Goal: Task Accomplishment & Management: Contribute content

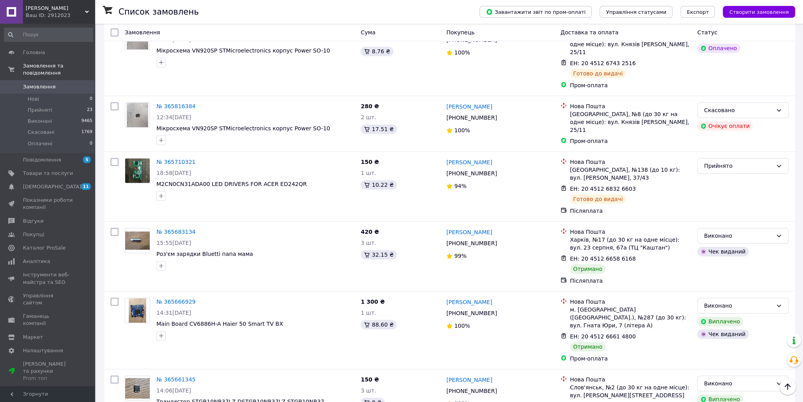
scroll to position [1073, 0]
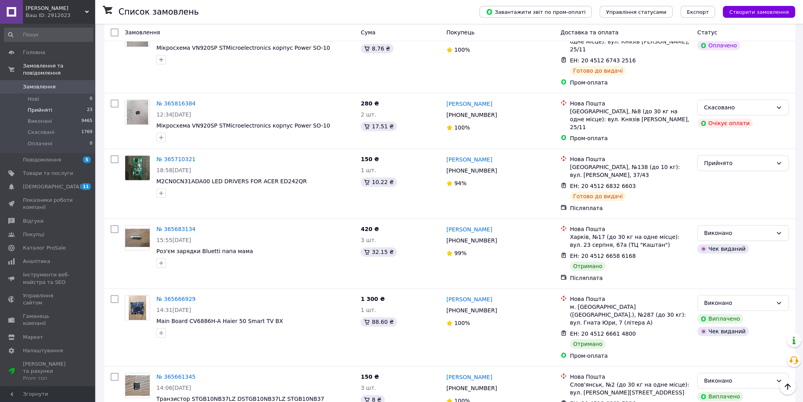
click at [38, 108] on li "Прийняті 23" at bounding box center [48, 110] width 97 height 11
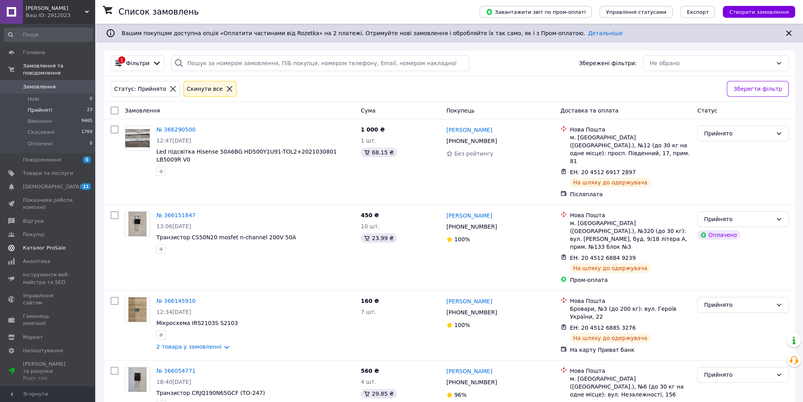
click at [51, 245] on span "Каталог ProSale" at bounding box center [44, 248] width 43 height 7
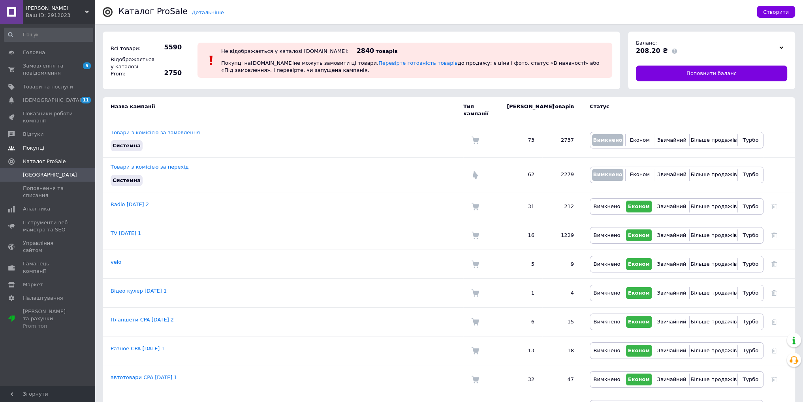
click at [25, 153] on link "Покупці" at bounding box center [48, 147] width 97 height 13
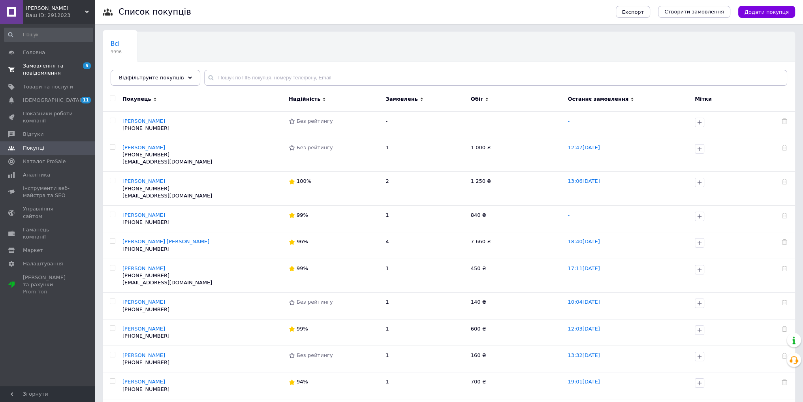
click at [28, 65] on span "Замовлення та повідомлення" at bounding box center [48, 69] width 50 height 14
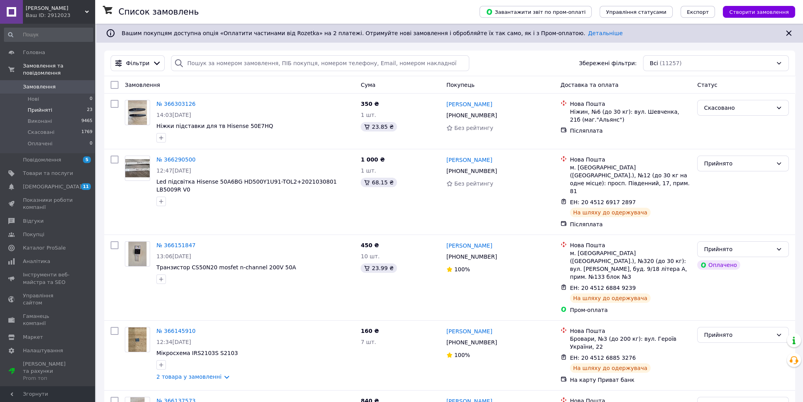
click at [60, 105] on li "Прийняті 23" at bounding box center [48, 110] width 97 height 11
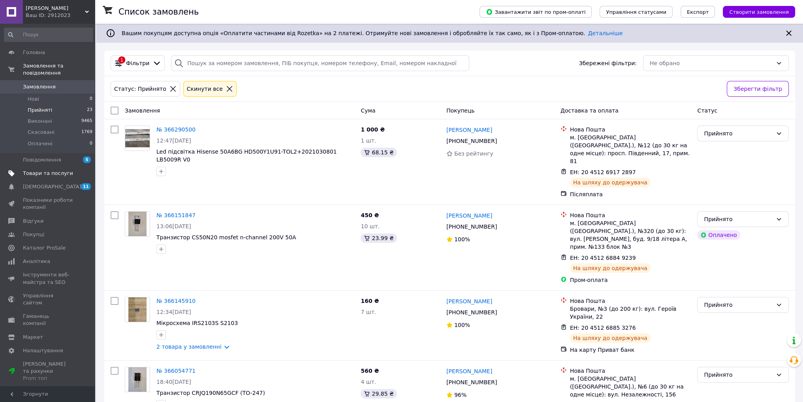
click at [57, 170] on span "Товари та послуги" at bounding box center [48, 173] width 50 height 7
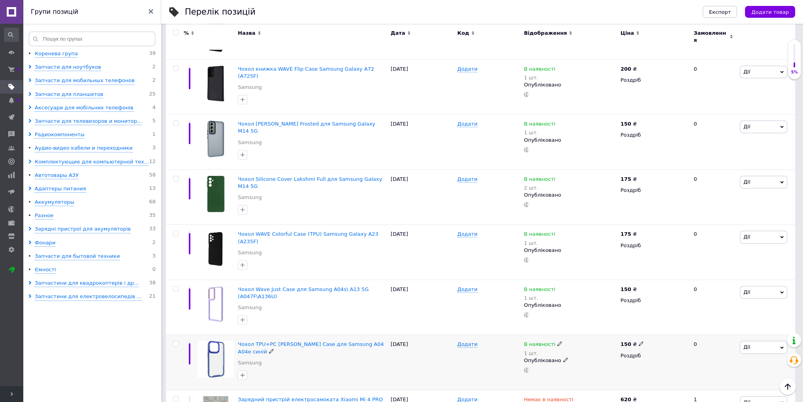
scroll to position [553, 0]
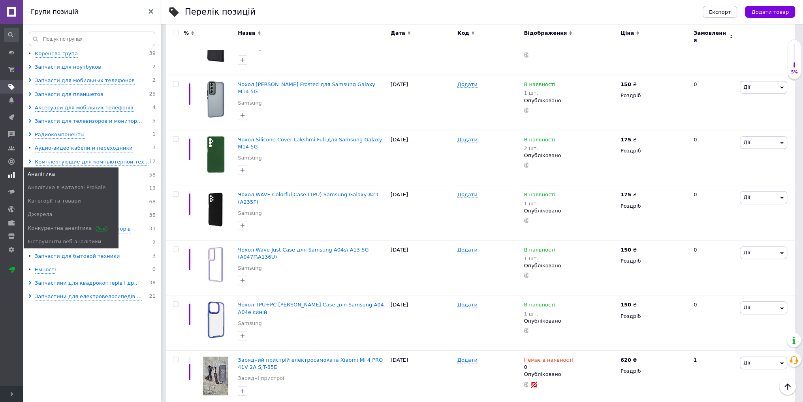
click at [7, 172] on span at bounding box center [11, 175] width 23 height 7
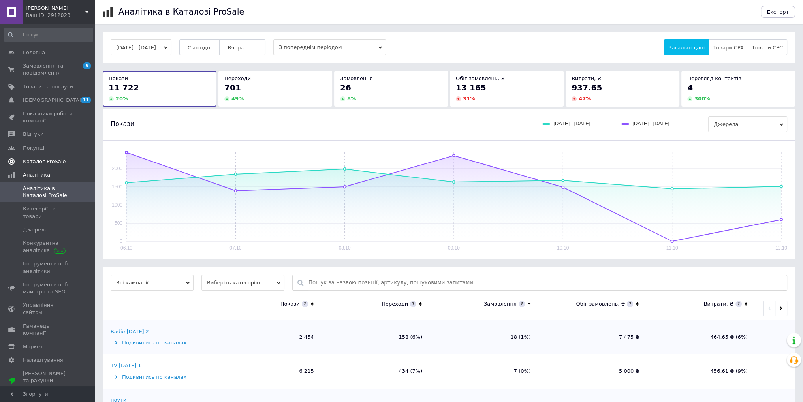
click at [35, 161] on span "Каталог ProSale" at bounding box center [44, 161] width 43 height 7
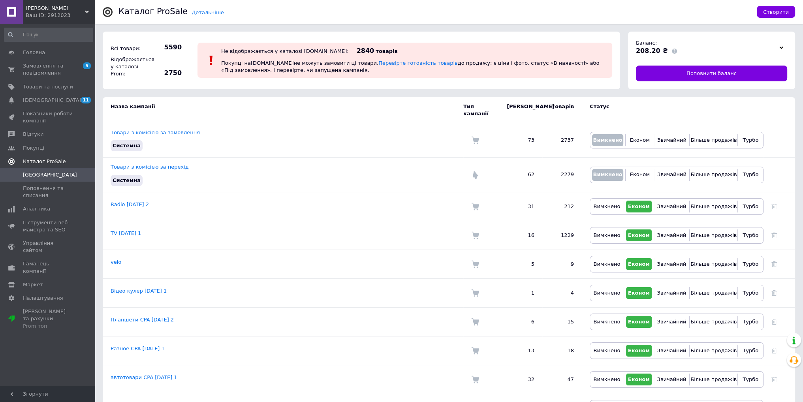
scroll to position [191, 0]
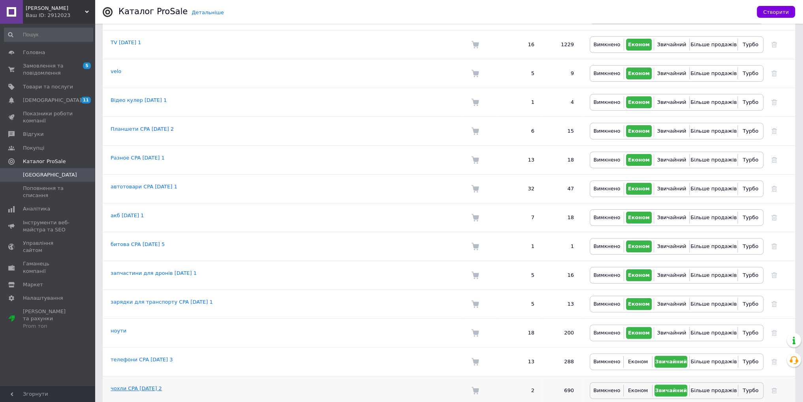
click at [138, 386] on link "чохли CPA 08.05.2025 2" at bounding box center [136, 389] width 51 height 6
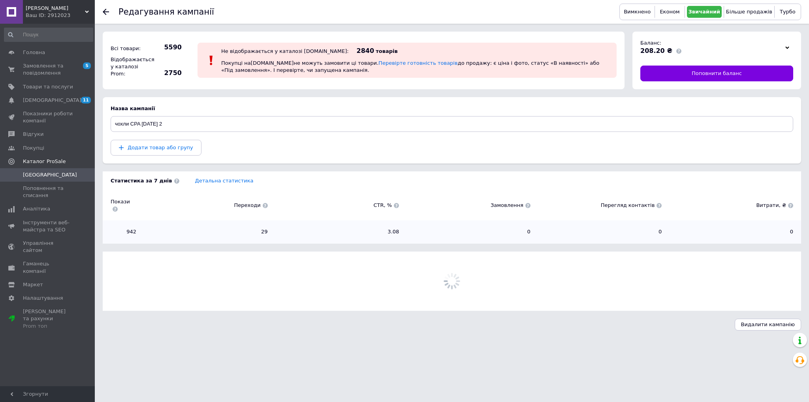
click at [177, 157] on section "Назва кампанії чохли CPA 08.05.2025 2 Додати товар або групу" at bounding box center [452, 130] width 699 height 66
click at [177, 150] on span "Додати товар або групу" at bounding box center [161, 148] width 66 height 6
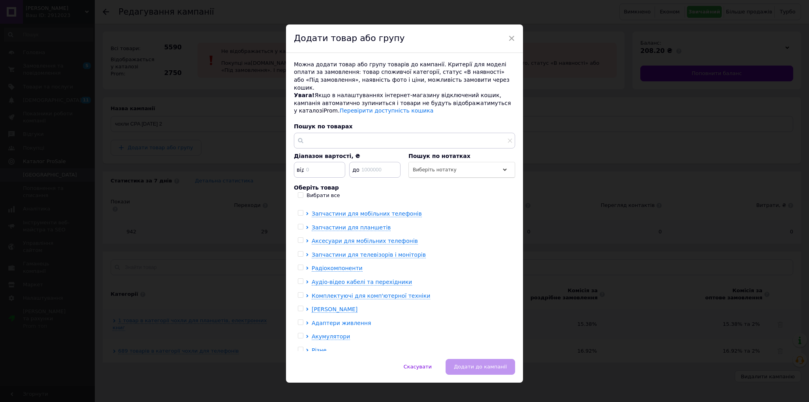
scroll to position [15, 0]
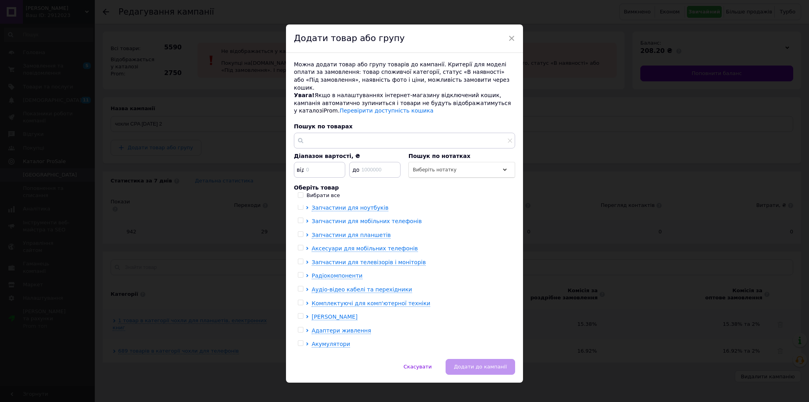
click at [326, 218] on span "Запчастини для мобільних телефонів" at bounding box center [367, 221] width 110 height 6
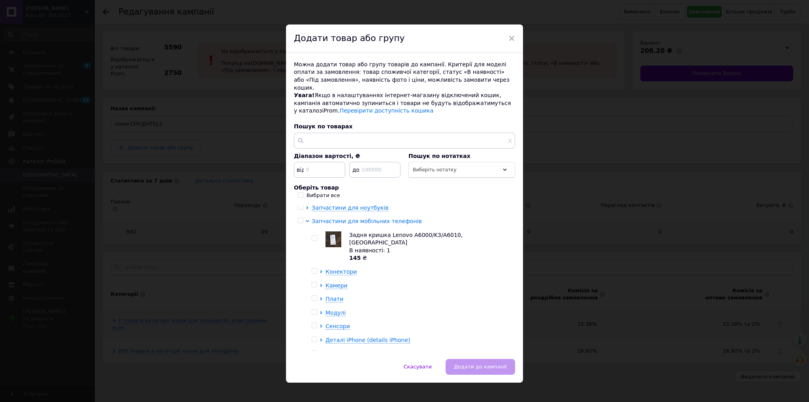
click at [330, 218] on span "Запчастини для мобільних телефонів" at bounding box center [367, 221] width 110 height 6
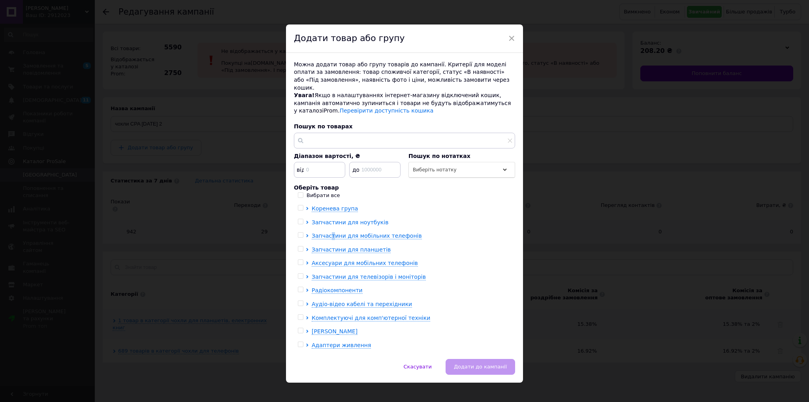
scroll to position [0, 0]
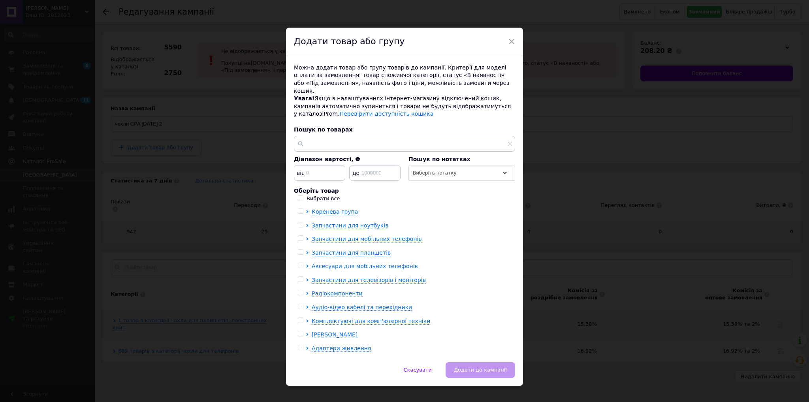
click at [353, 263] on span "Аксесуари для мобільних телефонів" at bounding box center [365, 266] width 106 height 6
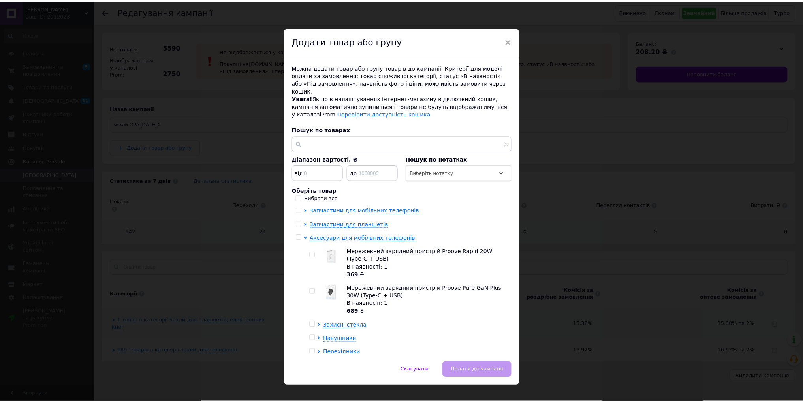
scroll to position [79, 0]
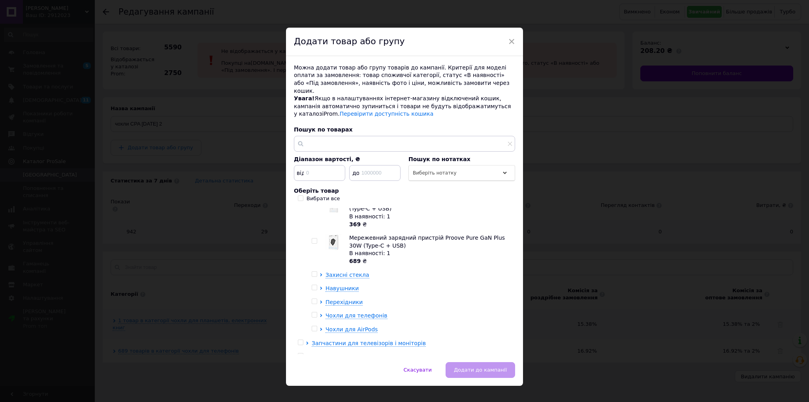
click at [316, 312] on span at bounding box center [315, 315] width 6 height 6
click at [316, 313] on input "checkbox" at bounding box center [314, 315] width 5 height 5
checkbox input "true"
click at [473, 367] on span "Додати до кампанії" at bounding box center [480, 370] width 53 height 6
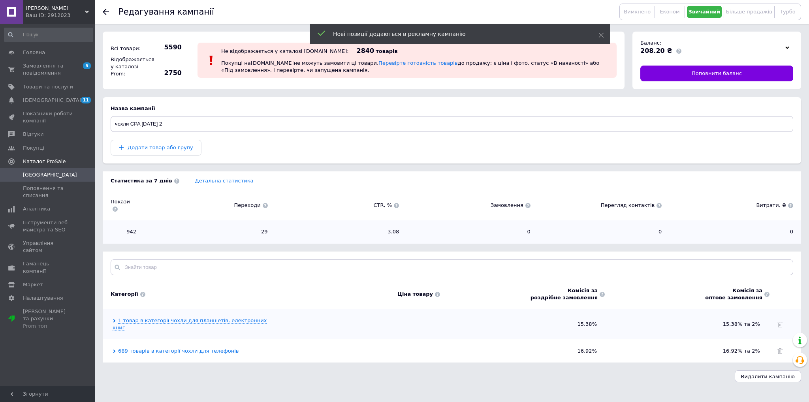
click at [59, 176] on span "[GEOGRAPHIC_DATA]" at bounding box center [48, 175] width 50 height 7
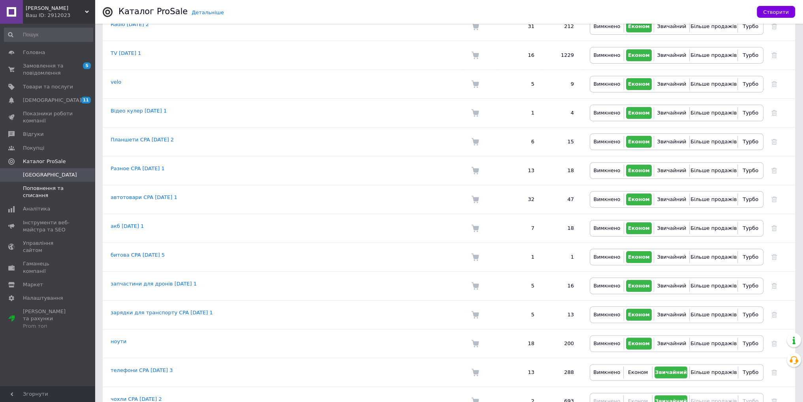
scroll to position [191, 0]
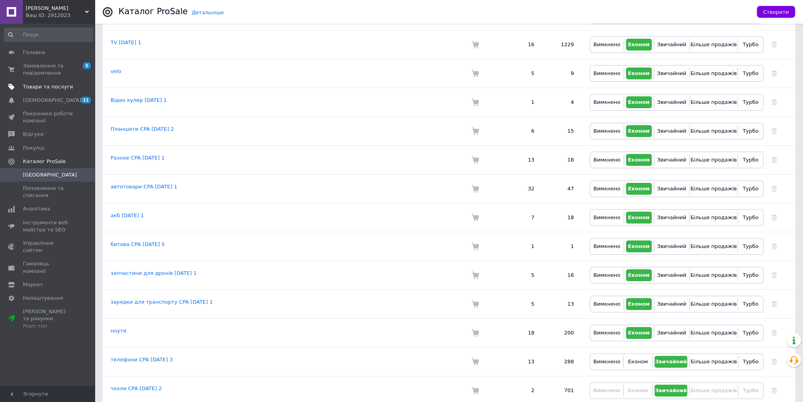
click at [37, 83] on span "Товари та послуги" at bounding box center [48, 86] width 50 height 7
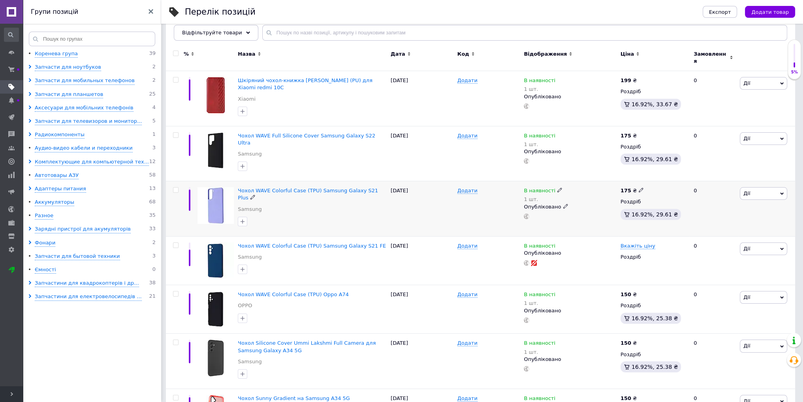
scroll to position [119, 0]
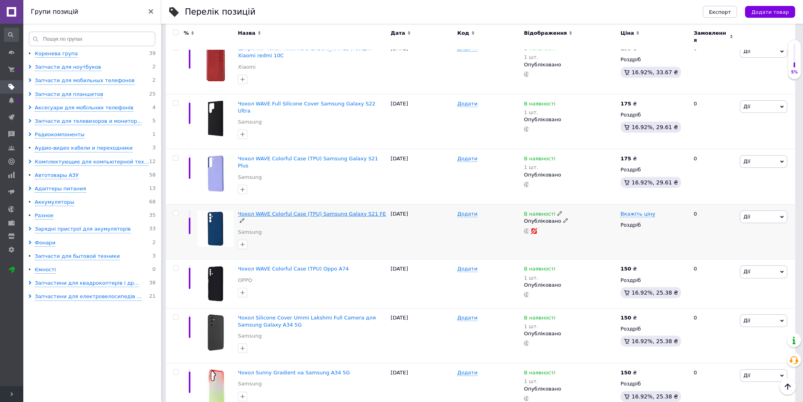
click at [354, 211] on span "Чохол WAVE Colorful Case (TPU) Samsung Galaxy S21 FE" at bounding box center [312, 214] width 148 height 6
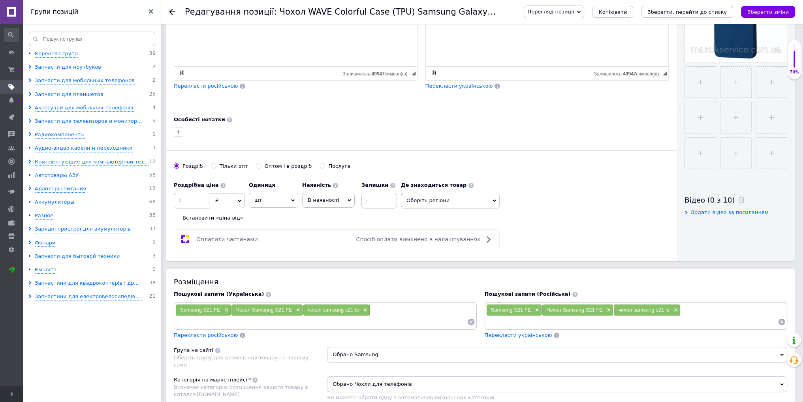
scroll to position [237, 0]
click at [190, 198] on input at bounding box center [192, 200] width 36 height 16
type input "175"
click at [365, 198] on input at bounding box center [380, 200] width 36 height 16
type input "1"
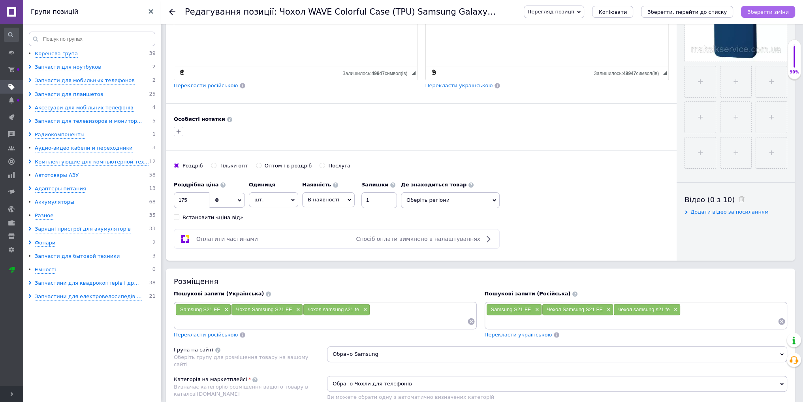
click at [775, 14] on icon "Зберегти зміни" at bounding box center [768, 12] width 41 height 6
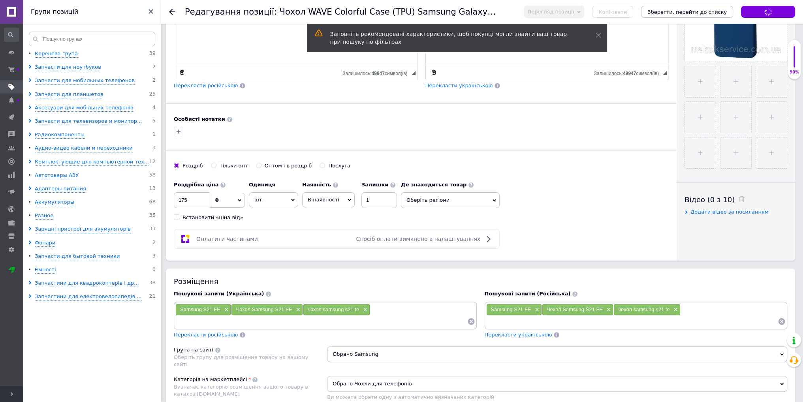
click at [718, 13] on icon "Зберегти, перейти до списку" at bounding box center [687, 12] width 79 height 6
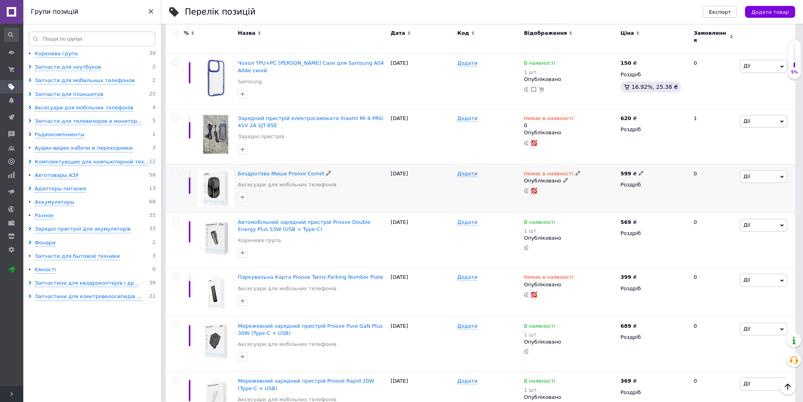
scroll to position [801, 0]
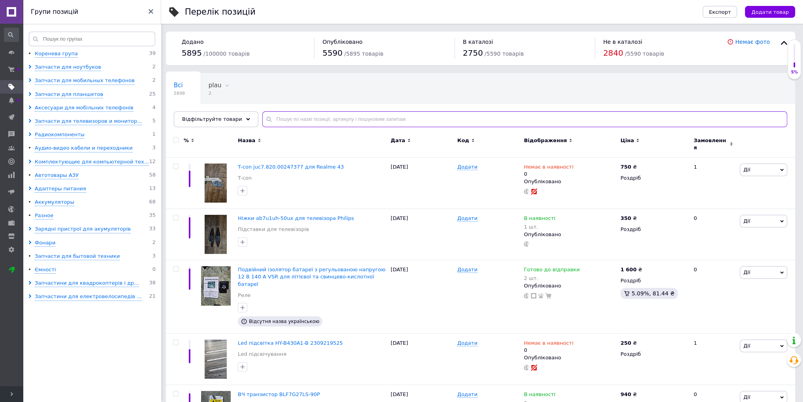
click at [382, 114] on input "text" at bounding box center [524, 119] width 525 height 16
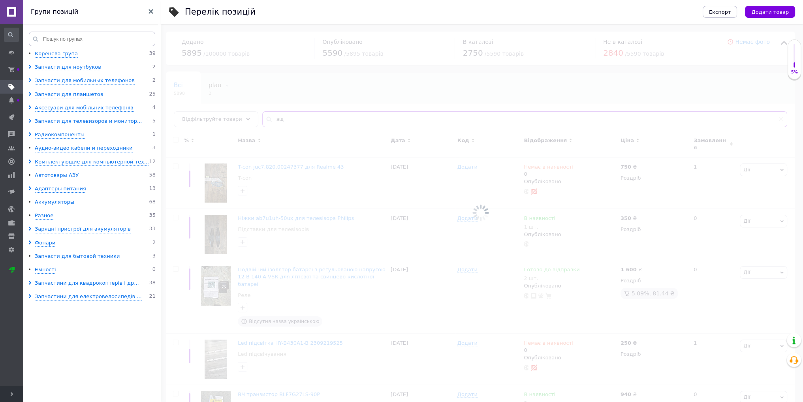
type input "[PERSON_NAME]"
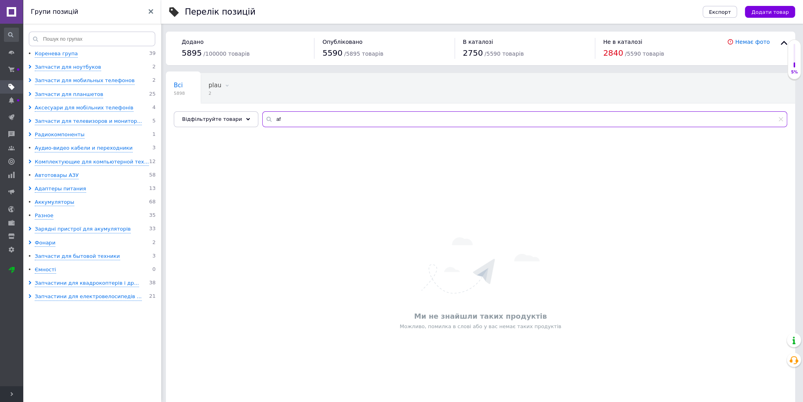
type input "[PERSON_NAME]"
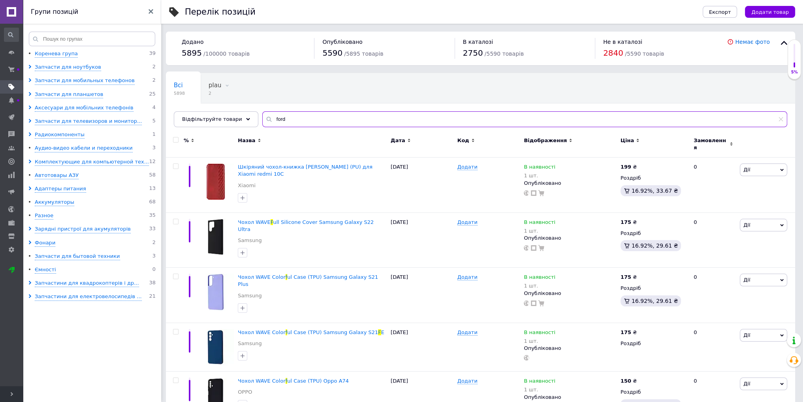
type input "ford"
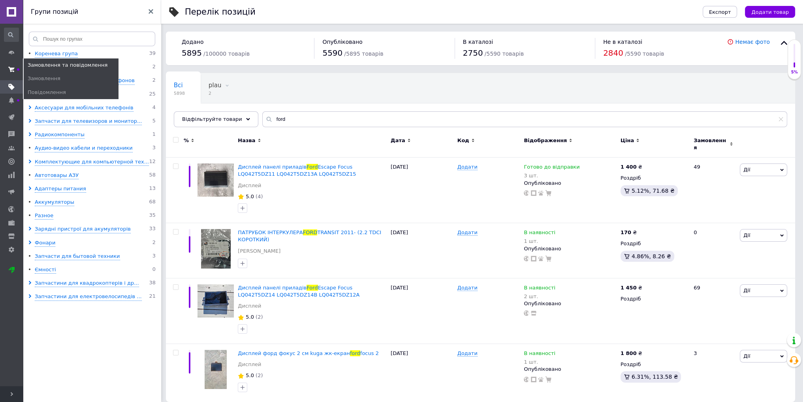
click at [11, 72] on icon at bounding box center [11, 69] width 6 height 6
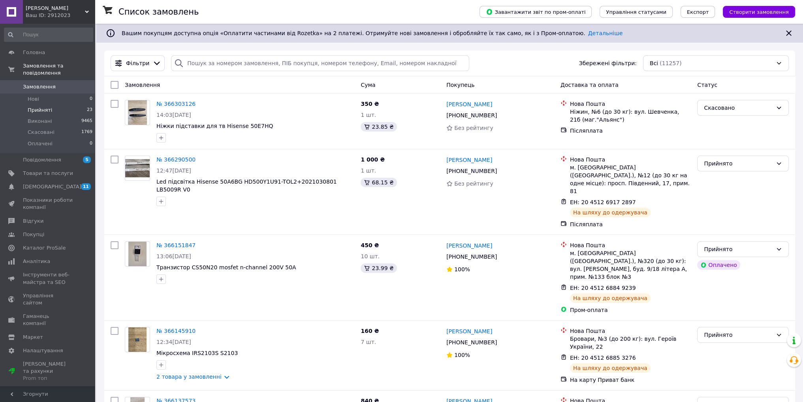
click at [43, 107] on span "Прийняті" at bounding box center [40, 110] width 25 height 7
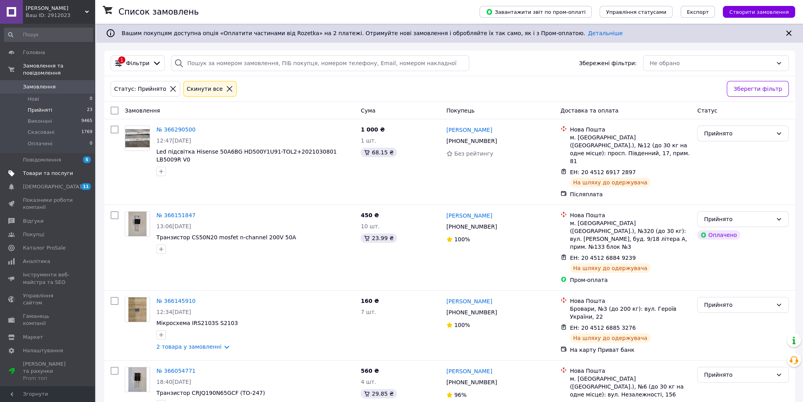
click at [64, 167] on link "Товари та послуги" at bounding box center [48, 173] width 97 height 13
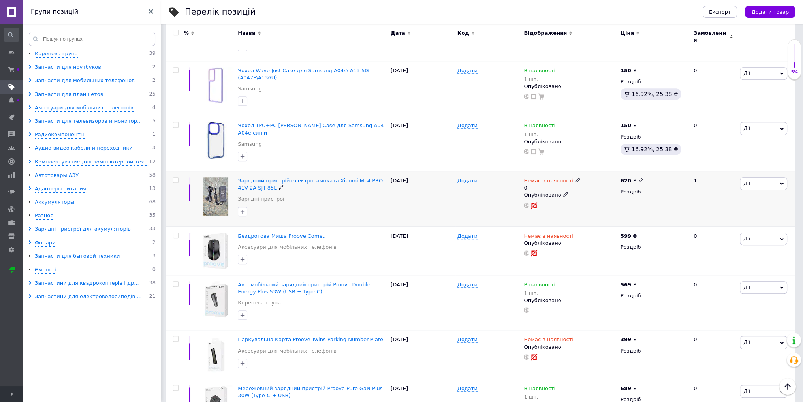
scroll to position [801, 0]
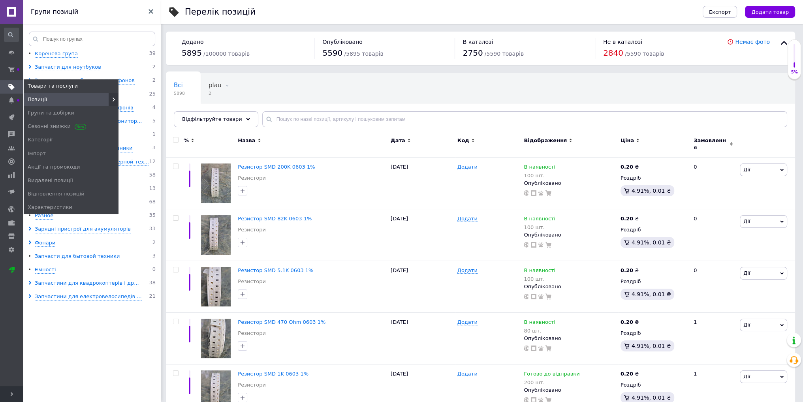
click at [14, 91] on link "Товари та послуги" at bounding box center [11, 86] width 23 height 13
click at [57, 102] on span "Позиції" at bounding box center [71, 99] width 95 height 7
click at [55, 102] on span "Позиції" at bounding box center [71, 99] width 95 height 7
click at [60, 140] on span "Категорії" at bounding box center [71, 139] width 95 height 7
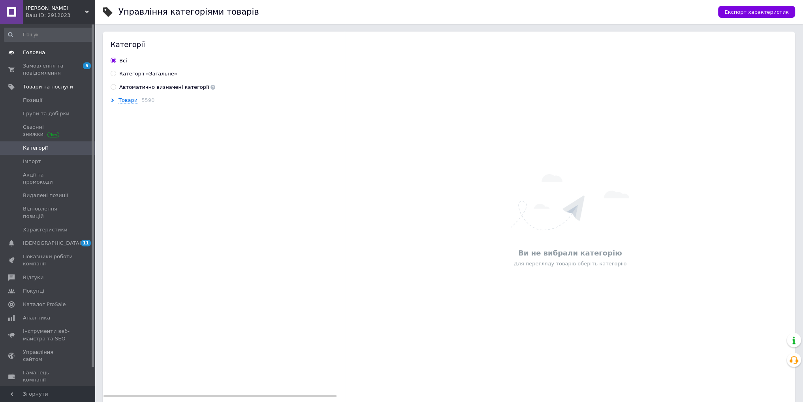
click at [34, 58] on link "Головна" at bounding box center [48, 52] width 97 height 13
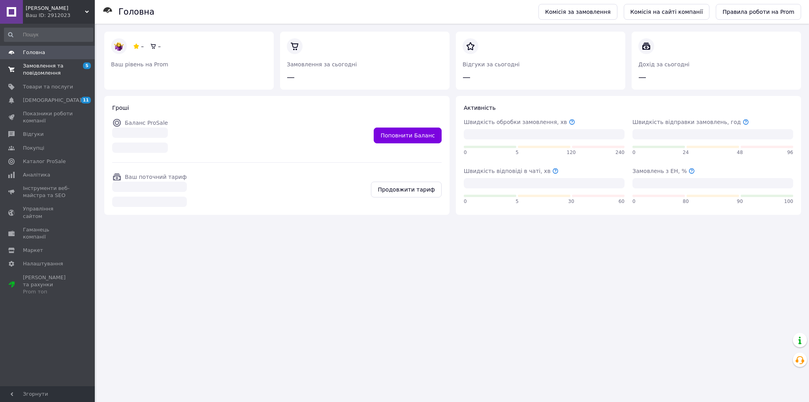
click at [35, 73] on span "Замовлення та повідомлення" at bounding box center [48, 69] width 50 height 14
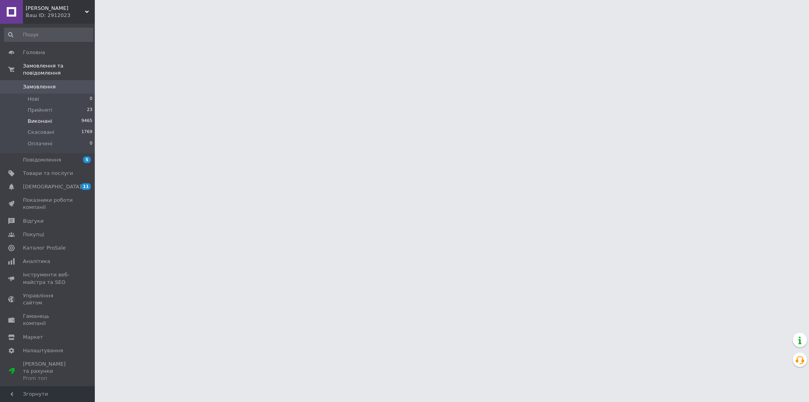
click at [39, 116] on li "Виконані 9465" at bounding box center [48, 121] width 97 height 11
click at [38, 107] on span "Прийняті" at bounding box center [40, 110] width 25 height 7
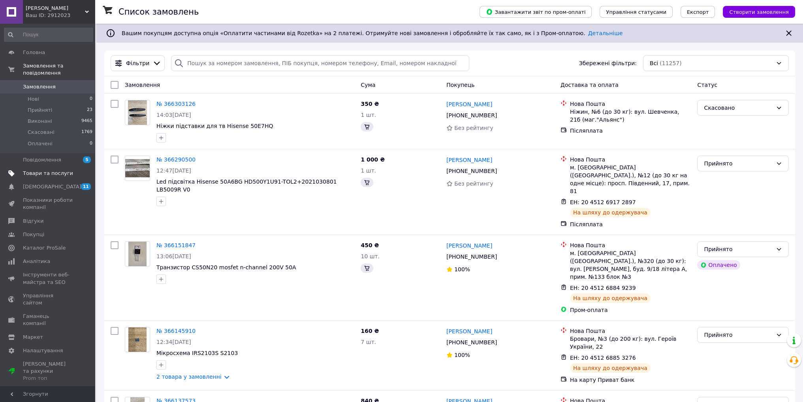
click at [28, 170] on span "Товари та послуги" at bounding box center [48, 173] width 50 height 7
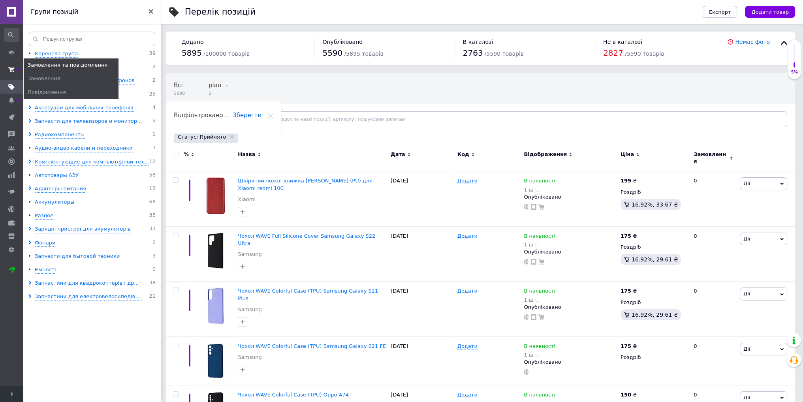
click at [16, 73] on span at bounding box center [11, 69] width 23 height 14
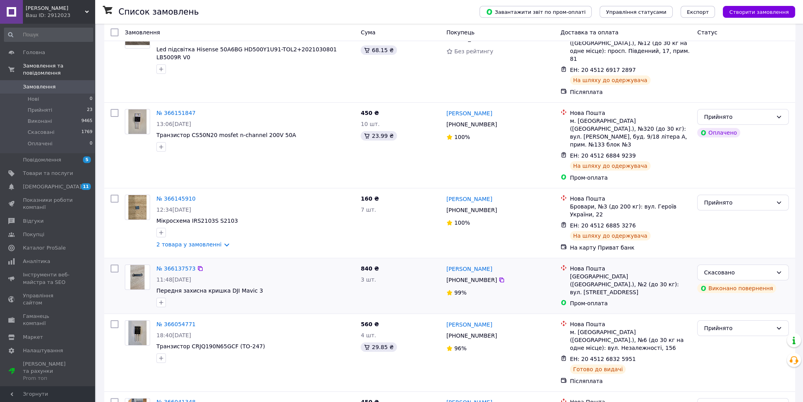
scroll to position [277, 0]
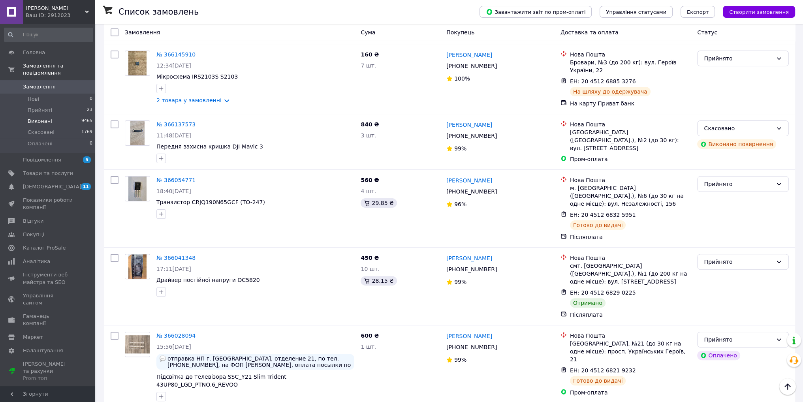
click at [35, 118] on span "Виконані" at bounding box center [40, 121] width 25 height 7
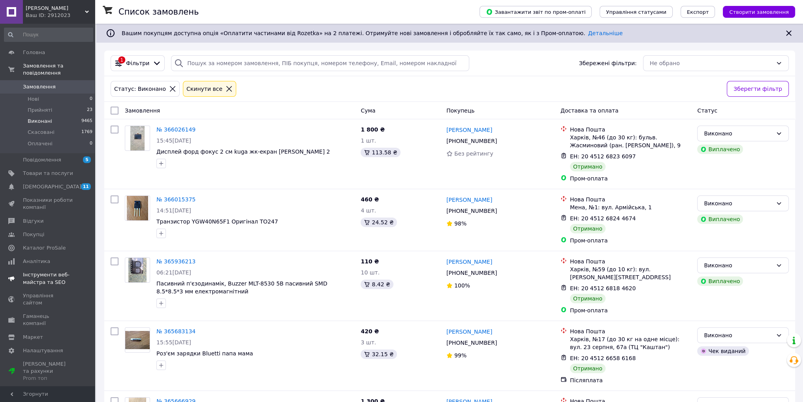
drag, startPoint x: 44, startPoint y: 178, endPoint x: 44, endPoint y: 189, distance: 11.5
click at [44, 183] on span "[DEMOGRAPHIC_DATA]" at bounding box center [52, 186] width 58 height 7
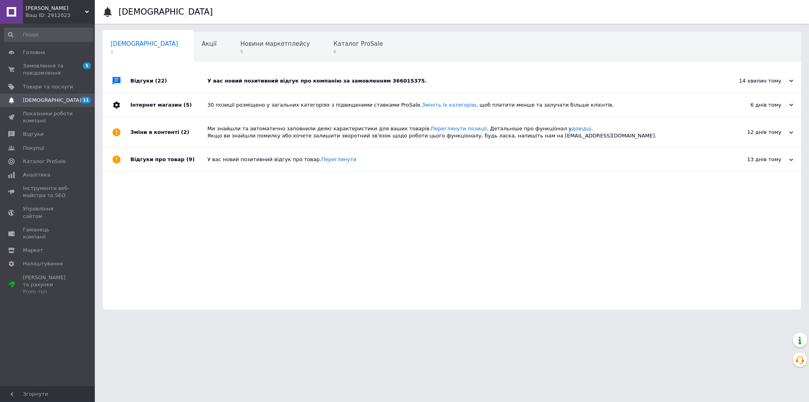
click at [316, 81] on div "У вас новий позитивний відгук про компанію за замовленням 366015375." at bounding box center [460, 80] width 507 height 7
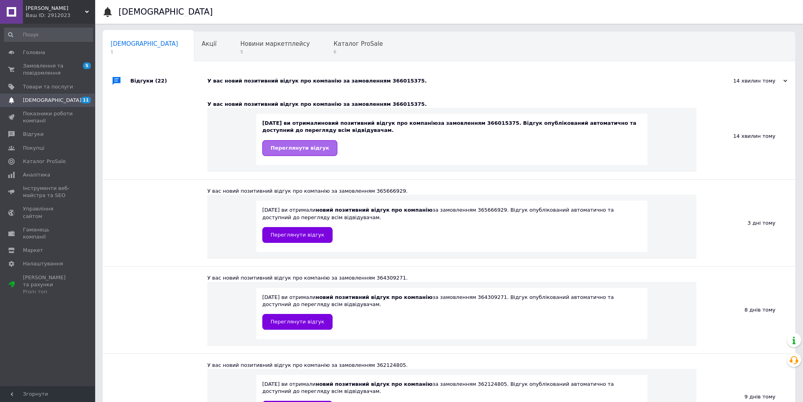
click at [303, 153] on link "Переглянути відгук" at bounding box center [299, 148] width 75 height 16
click at [37, 70] on span "Замовлення та повідомлення" at bounding box center [48, 69] width 50 height 14
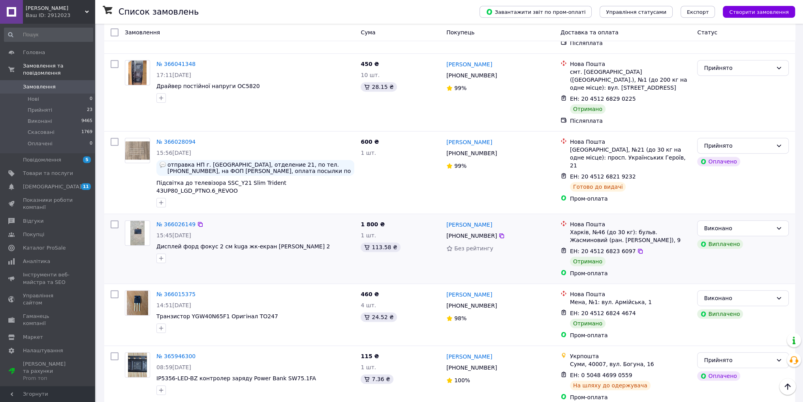
scroll to position [553, 0]
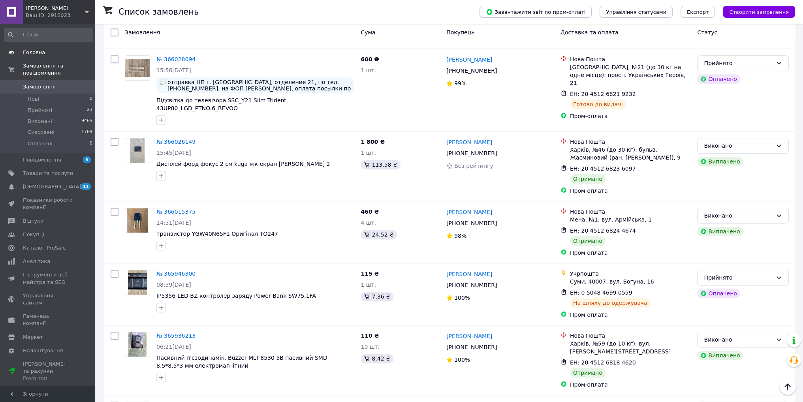
click at [58, 52] on span "Головна" at bounding box center [48, 52] width 50 height 7
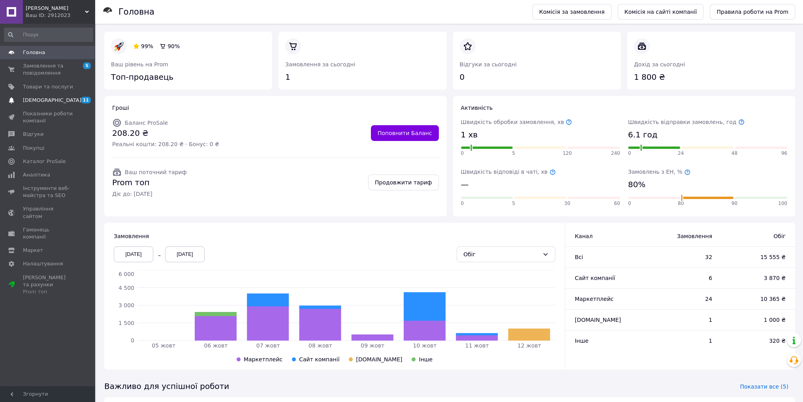
click at [58, 103] on span "[DEMOGRAPHIC_DATA]" at bounding box center [48, 100] width 50 height 7
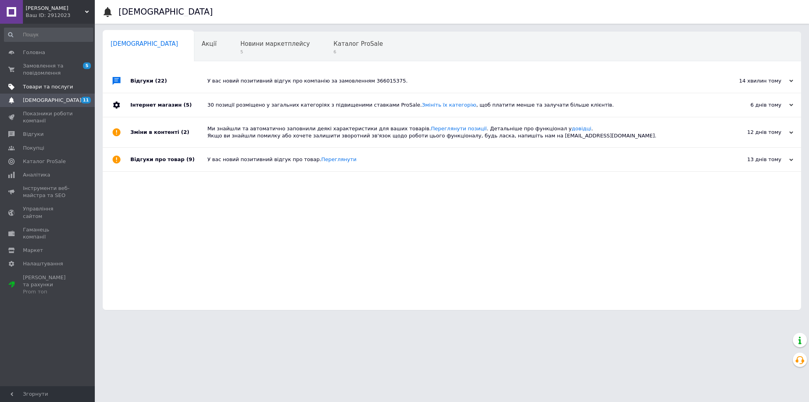
click at [47, 82] on link "Товари та послуги" at bounding box center [48, 86] width 97 height 13
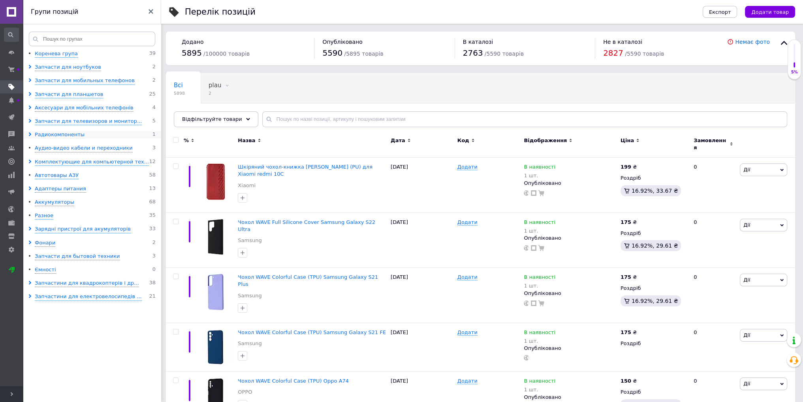
click at [41, 132] on div "Радиокомпоненты" at bounding box center [60, 135] width 50 height 8
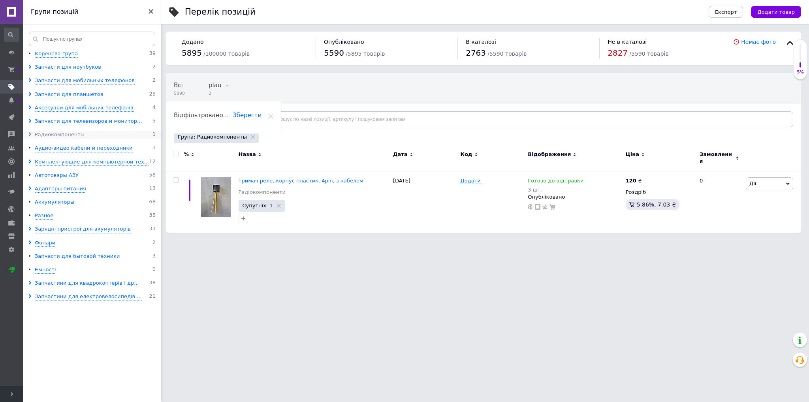
click at [63, 133] on div "Радиокомпоненты" at bounding box center [60, 135] width 50 height 8
click at [30, 132] on span at bounding box center [31, 135] width 7 height 8
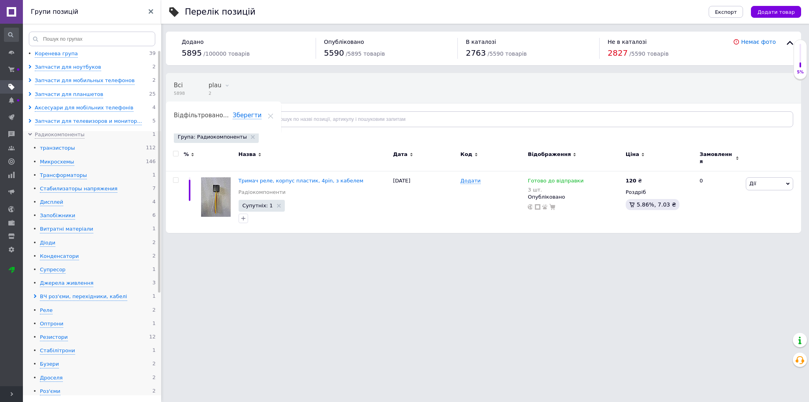
click at [41, 150] on div "транзисторы" at bounding box center [57, 149] width 35 height 8
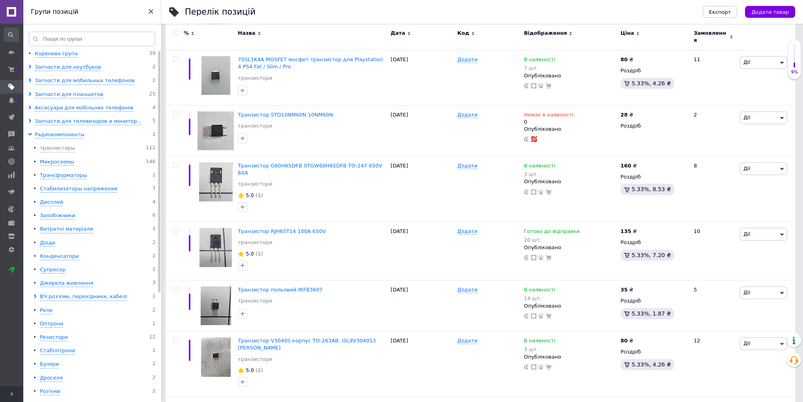
scroll to position [841, 0]
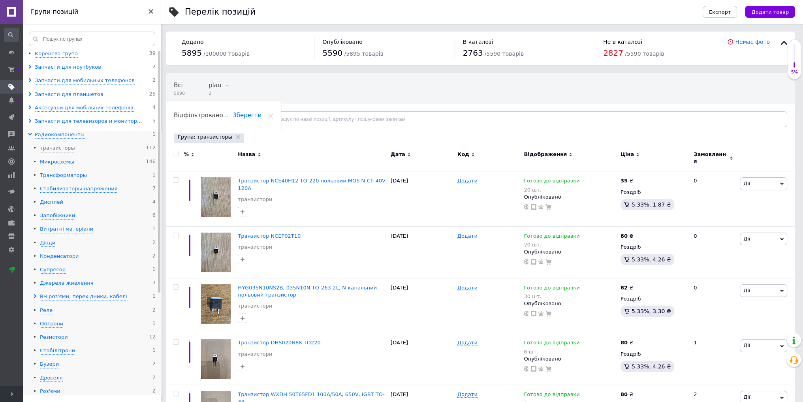
click at [45, 163] on div "Микросхемы" at bounding box center [57, 162] width 34 height 8
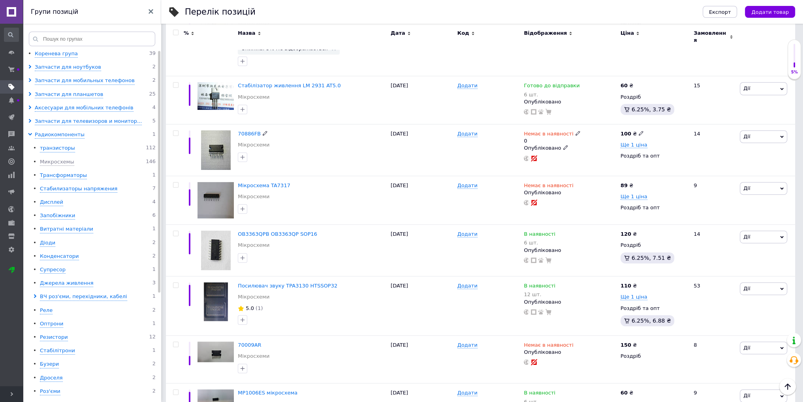
scroll to position [711, 0]
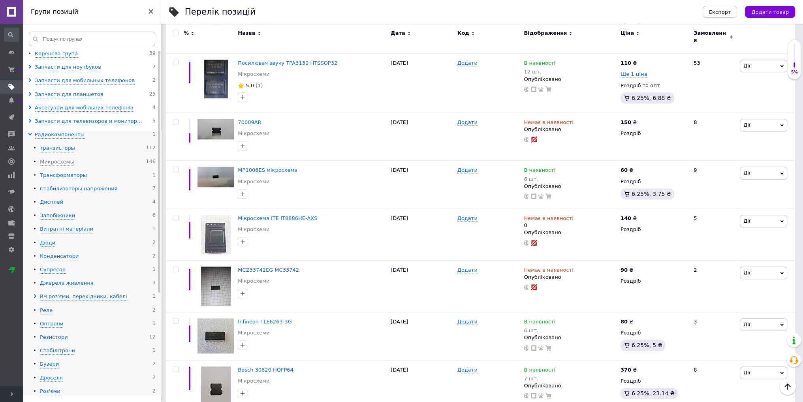
click at [49, 188] on div "Стабилизаторы напряжения" at bounding box center [78, 189] width 77 height 8
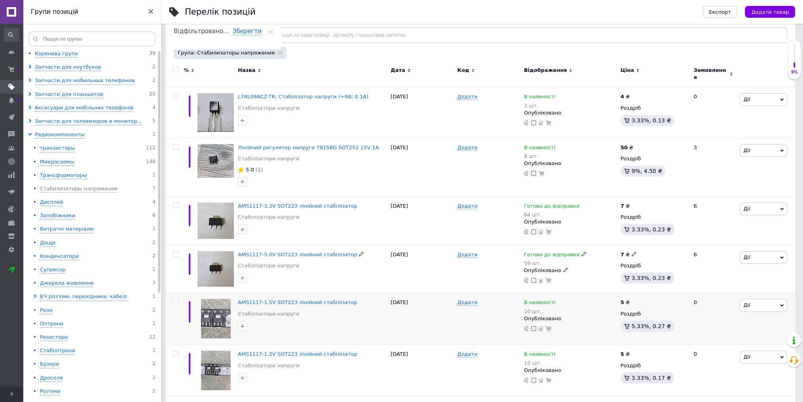
scroll to position [132, 0]
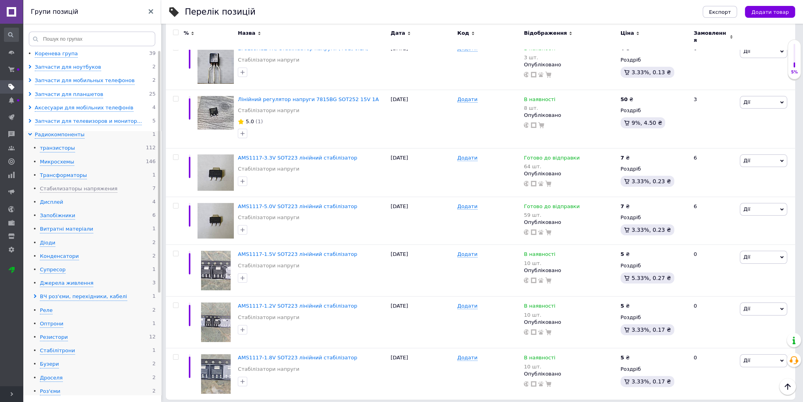
click at [51, 200] on div "Дисплей" at bounding box center [51, 203] width 23 height 8
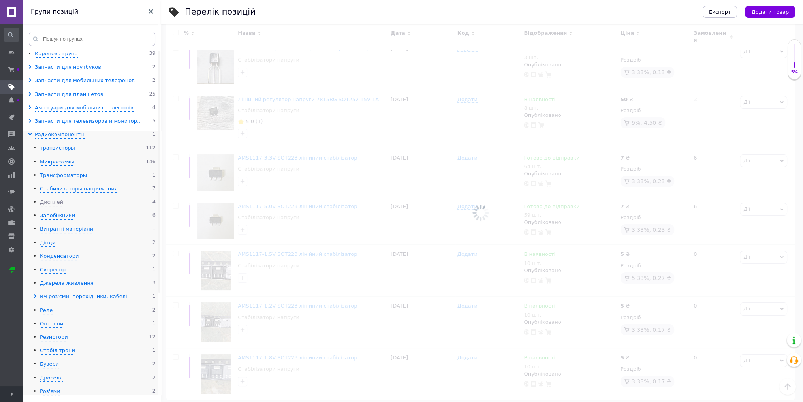
scroll to position [9, 0]
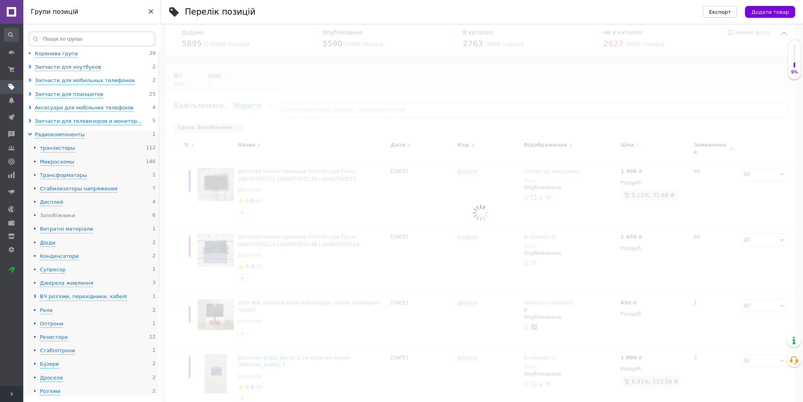
click at [64, 214] on div "Запобіжники" at bounding box center [57, 216] width 35 height 8
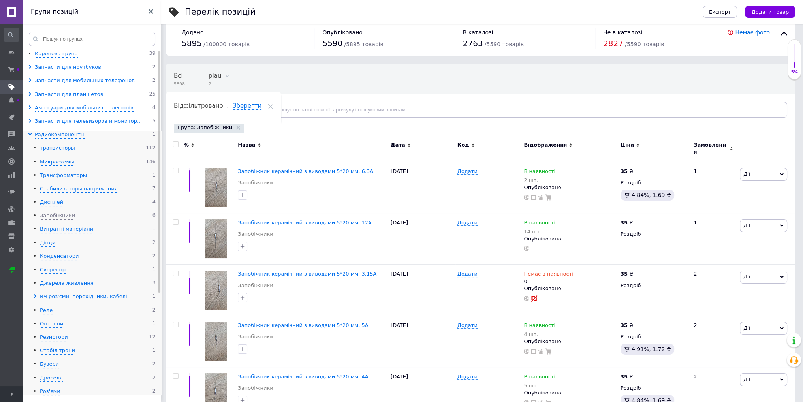
scroll to position [79, 0]
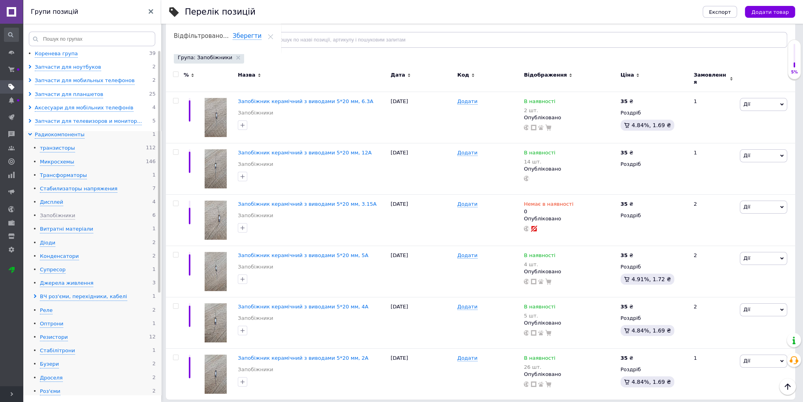
click at [54, 251] on ul "транзисторы 112 Микросхемы 146 Трансформаторы 1 Стабилизаторы напряжения 7 Дисп…" at bounding box center [92, 270] width 128 height 251
click at [55, 255] on div "Конденсатори" at bounding box center [59, 257] width 39 height 8
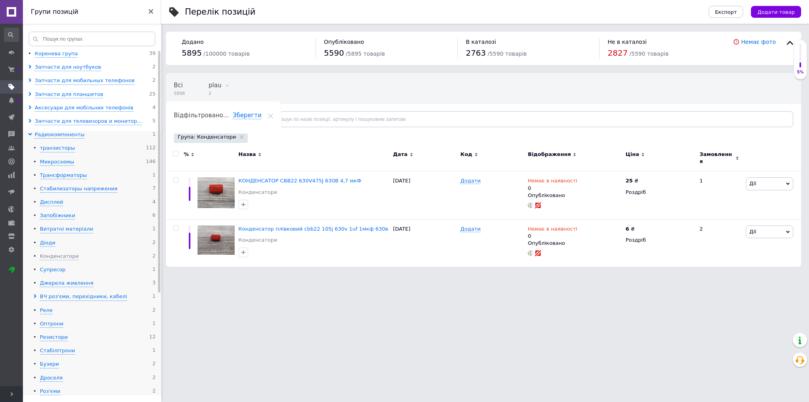
click at [54, 266] on div "Супресор" at bounding box center [53, 270] width 26 height 8
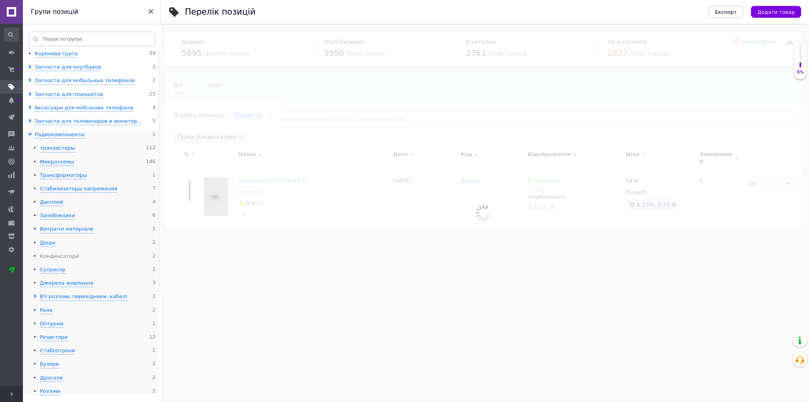
click at [47, 253] on div "Конденсатори" at bounding box center [59, 257] width 39 height 8
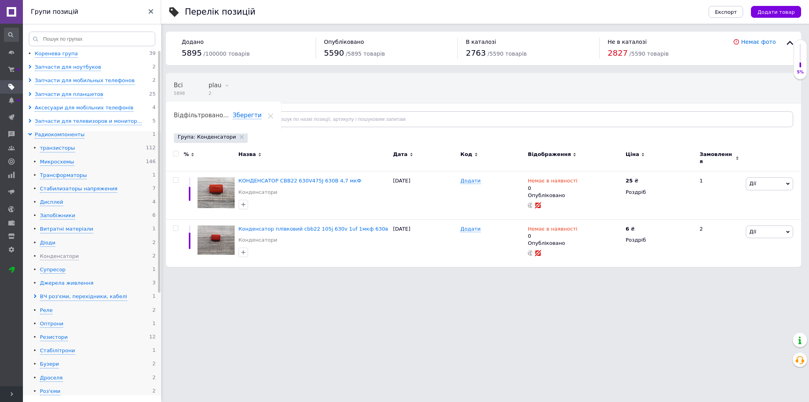
click at [62, 283] on div "Джерела живлення" at bounding box center [66, 284] width 53 height 8
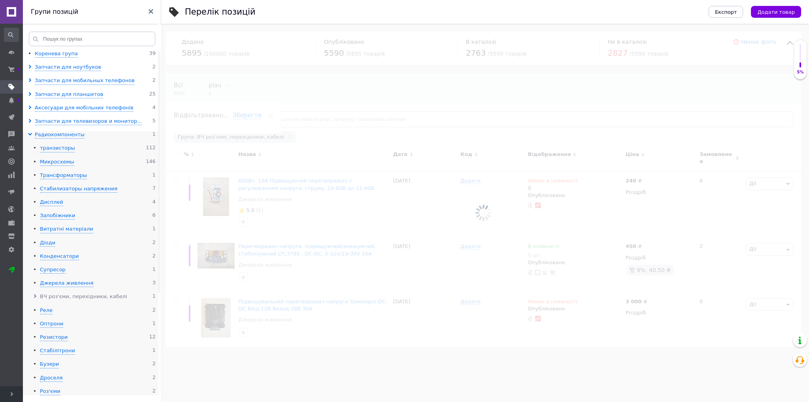
click at [77, 297] on div "ВЧ роз'єми, перехідники, кабелі" at bounding box center [83, 297] width 87 height 8
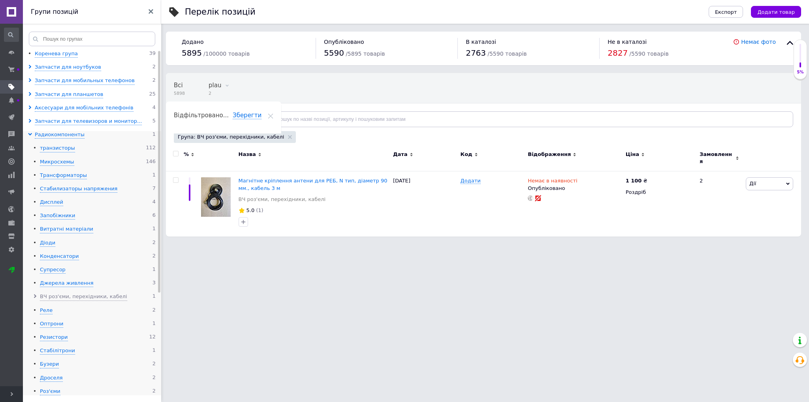
click at [62, 308] on div "Реле 2" at bounding box center [98, 311] width 116 height 8
click at [53, 312] on div "Реле 2" at bounding box center [98, 311] width 116 height 8
click at [49, 312] on div "Реле" at bounding box center [46, 311] width 13 height 8
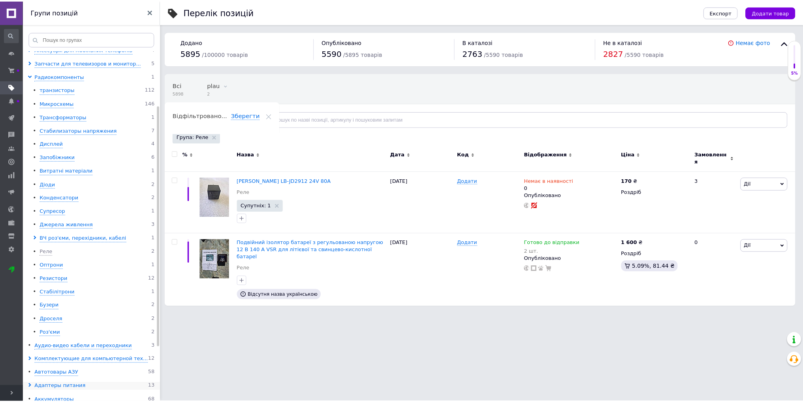
scroll to position [158, 0]
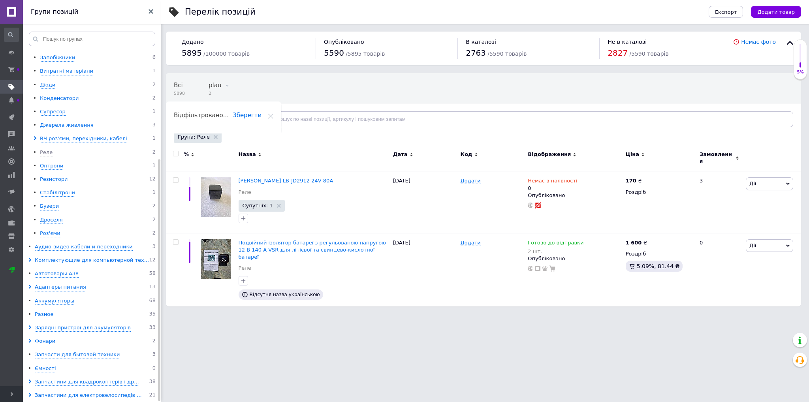
click at [46, 236] on ul "Коренева група 39 Запчасти для ноутбуков 2 Запчасти для мобильных телефонов 2 З…" at bounding box center [93, 145] width 141 height 507
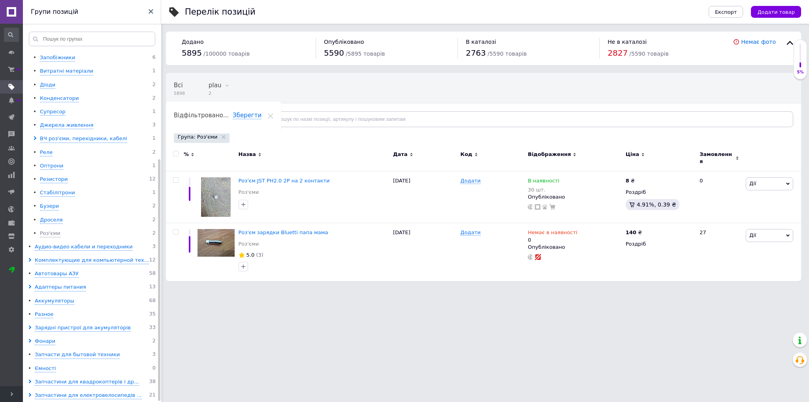
click at [11, 43] on div "Головна Замовлення та повідомлення Замовлення та повідомлення Замовлення Повідо…" at bounding box center [11, 205] width 23 height 363
click at [14, 51] on icon at bounding box center [11, 52] width 6 height 6
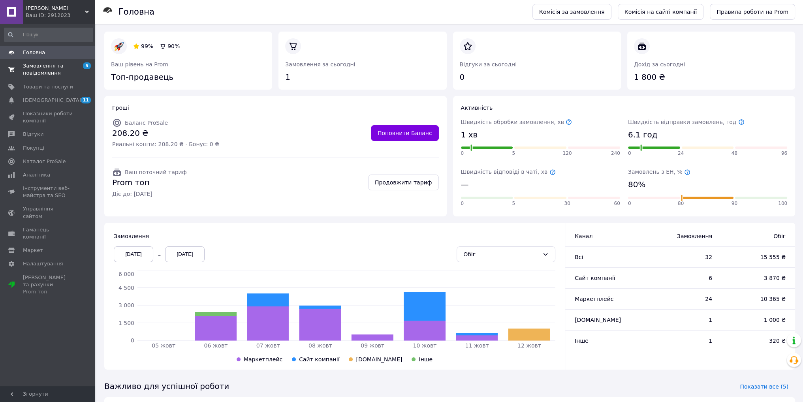
click at [49, 70] on span "Замовлення та повідомлення" at bounding box center [48, 69] width 50 height 14
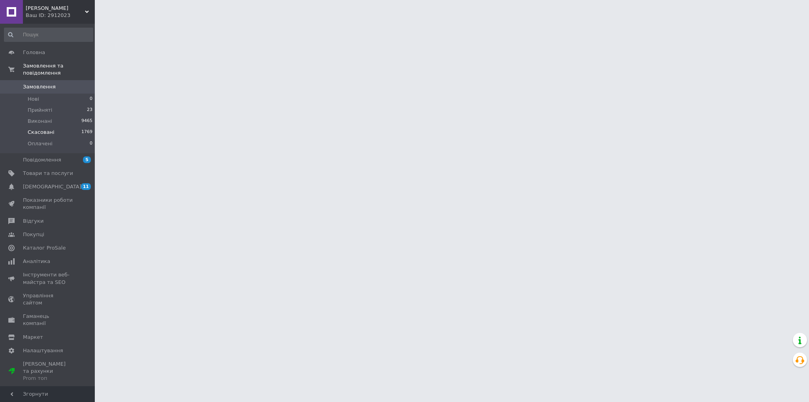
click at [56, 127] on li "Скасовані 1769" at bounding box center [48, 132] width 97 height 11
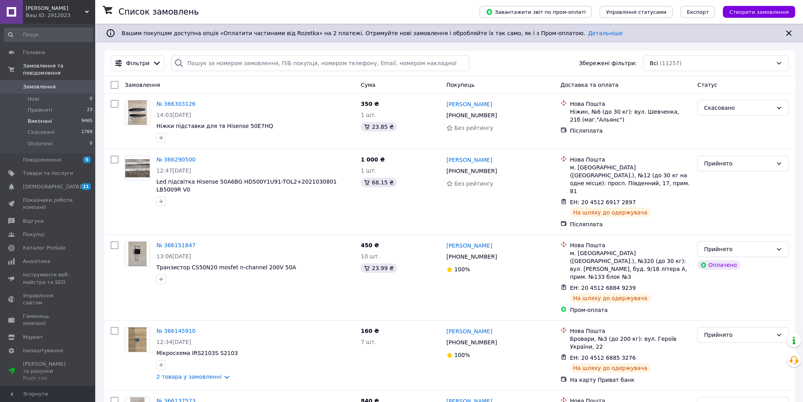
click at [56, 116] on li "Виконані 9465" at bounding box center [48, 121] width 97 height 11
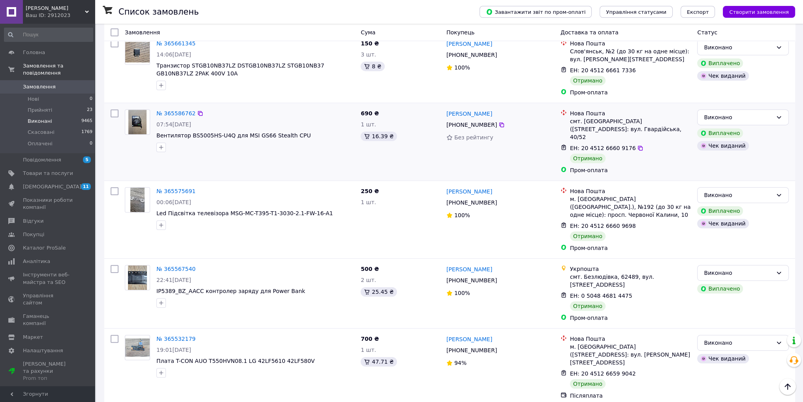
scroll to position [395, 0]
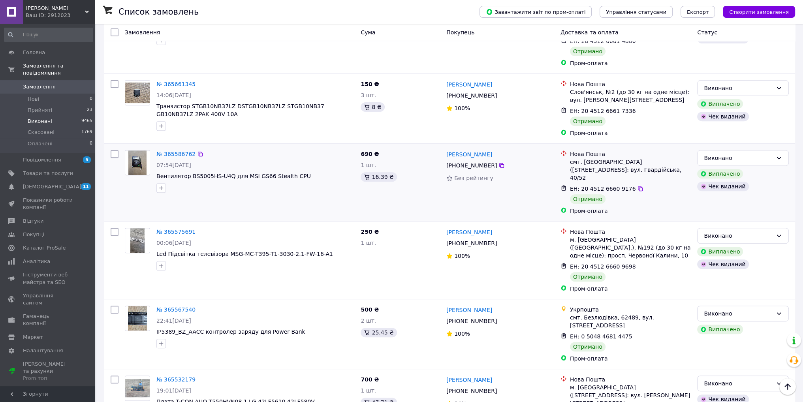
click at [206, 158] on div "№ 365586762 07:54, 08.10.2025 Вентилятор BS5005HS-U4Q для MSI GS66 Stealth CPU" at bounding box center [255, 171] width 204 height 49
click at [204, 173] on span "Вентилятор BS5005HS-U4Q для MSI GS66 Stealth CPU" at bounding box center [233, 176] width 155 height 6
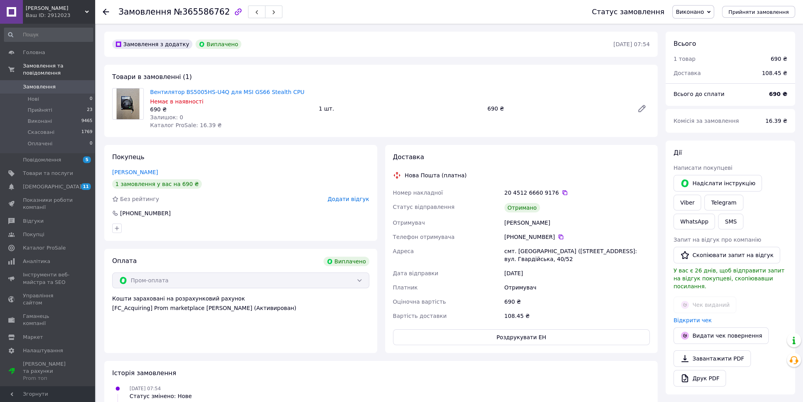
scroll to position [5, 0]
drag, startPoint x: 180, startPoint y: 87, endPoint x: 219, endPoint y: 89, distance: 38.8
click at [219, 89] on div "Вентилятор BS5005HS-U4Q для MSI GS66 Stealth CPU Немає в наявності 690 ₴ Залишо…" at bounding box center [231, 109] width 169 height 44
copy link "BS5005HS-U4Q"
click at [60, 170] on span "Товари та послуги" at bounding box center [48, 173] width 50 height 7
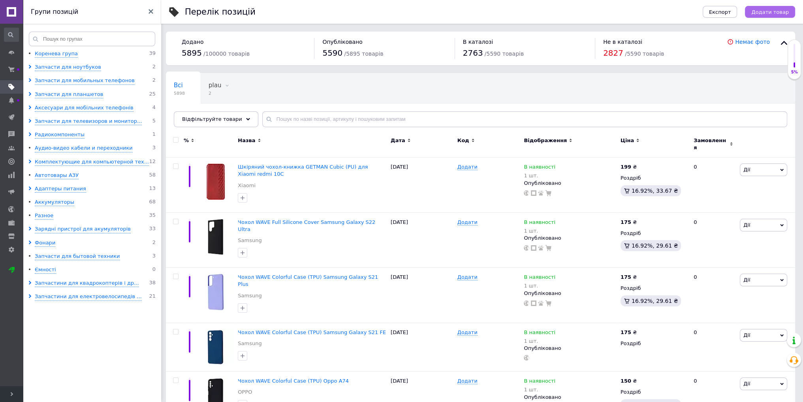
click at [775, 11] on span "Додати товар" at bounding box center [771, 12] width 38 height 6
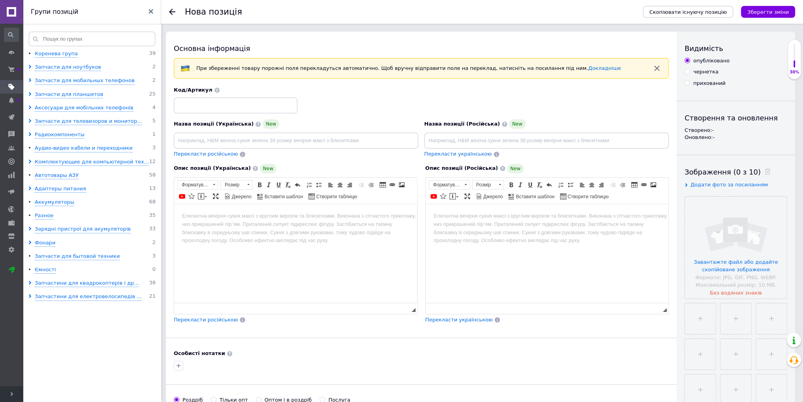
drag, startPoint x: 187, startPoint y: 137, endPoint x: 471, endPoint y: 132, distance: 283.8
drag, startPoint x: 471, startPoint y: 132, endPoint x: 454, endPoint y: 138, distance: 17.8
paste input "Аккумулятор 36V 12Ah для электровелосипеда"
type input "Аккумулятор 36V 12Ah для электровелосипеда"
click at [311, 138] on input at bounding box center [296, 141] width 245 height 16
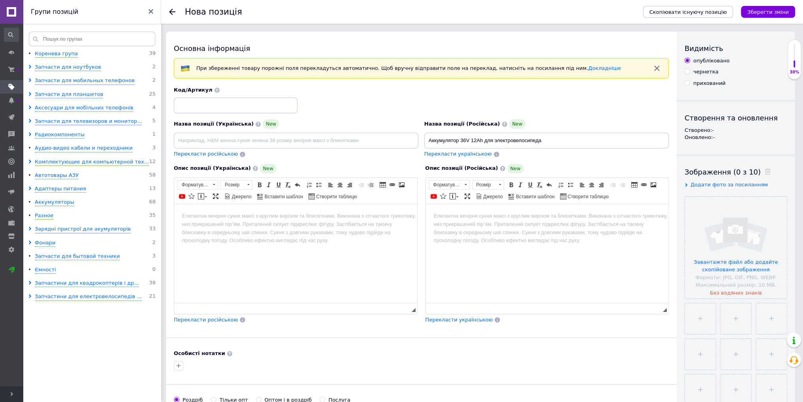
click at [477, 225] on html at bounding box center [547, 216] width 243 height 24
drag, startPoint x: 446, startPoint y: 204, endPoint x: 463, endPoint y: 234, distance: 34.2
click at [463, 228] on html at bounding box center [547, 216] width 243 height 24
click at [457, 228] on html at bounding box center [547, 216] width 243 height 24
click at [449, 213] on body "Редактор, 6A12FF21-7473-40D2-AA1C-F4C75ABB1EC8" at bounding box center [547, 216] width 227 height 8
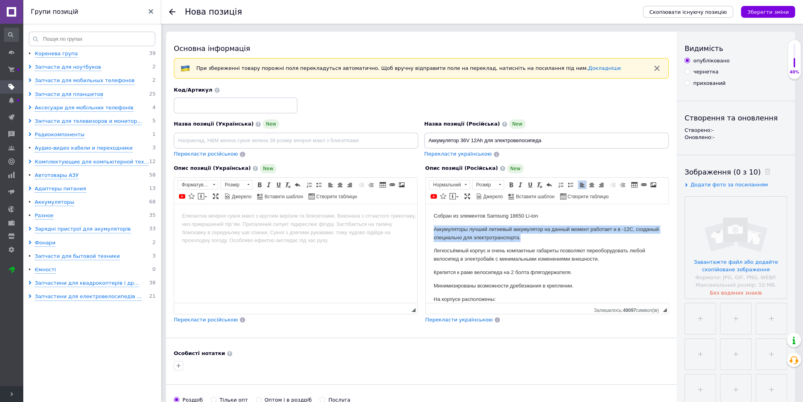
drag, startPoint x: 546, startPoint y: 241, endPoint x: 432, endPoint y: 229, distance: 114.5
click at [432, 229] on html "Собран из элементов Samsung 18650 Li-ion Аккумуляторы лучший литиевый аккумулят…" at bounding box center [547, 342] width 243 height 276
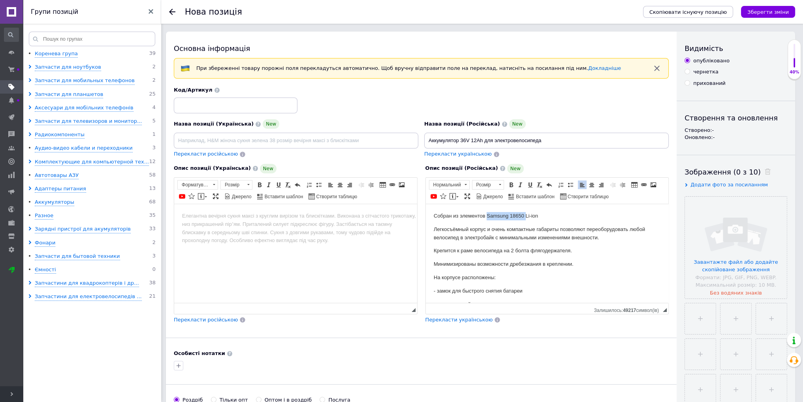
drag, startPoint x: 525, startPoint y: 215, endPoint x: 488, endPoint y: 217, distance: 37.6
click at [488, 217] on p "Собран из элементов Samsung 18650 Li-ion" at bounding box center [547, 216] width 227 height 8
click at [473, 145] on input "Аккумулятор 36V 12Ah для электровелосипеда" at bounding box center [546, 141] width 245 height 16
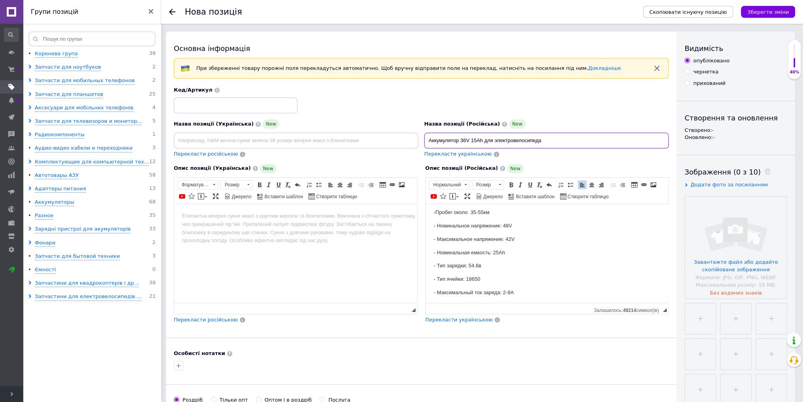
scroll to position [40, 0]
type input "Аккумулятор 36V 15Ah для электровелосипеда"
click at [533, 286] on body "Собран из элементов EVE INR18650-35V Li-ion Легкосъёмный корпус и очень компакт…" at bounding box center [547, 292] width 227 height 238
click at [499, 288] on p "-Пробег около 35-55км" at bounding box center [547, 292] width 227 height 8
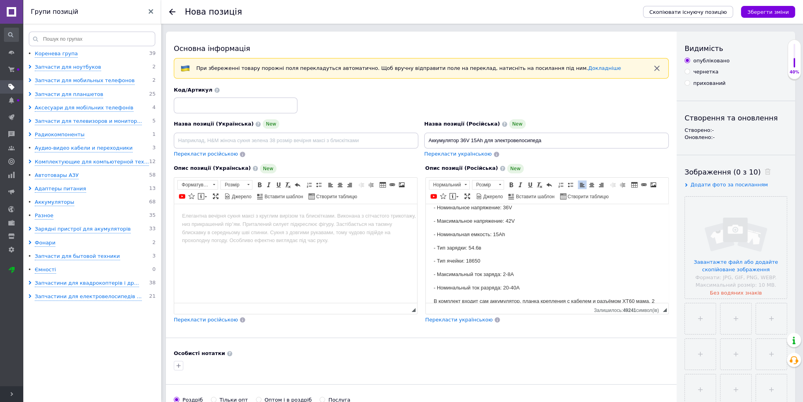
scroll to position [137, 0]
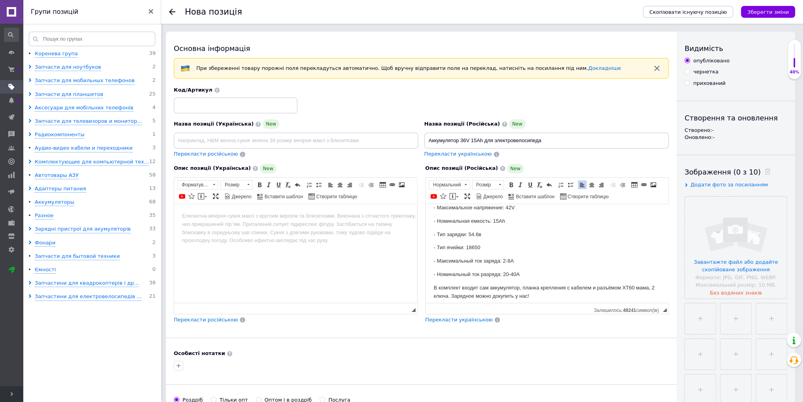
click at [473, 246] on p "- Тип ячейки: 18650" at bounding box center [547, 248] width 227 height 8
click at [510, 259] on p "- Максимальный ток заряда: 2-8А" at bounding box center [547, 261] width 227 height 8
click at [518, 272] on p "- Номинальный ток разряда: 20-40A" at bounding box center [547, 275] width 227 height 8
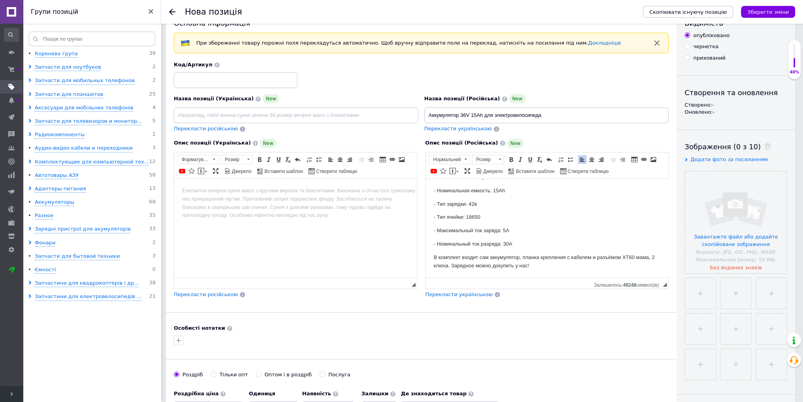
scroll to position [40, 0]
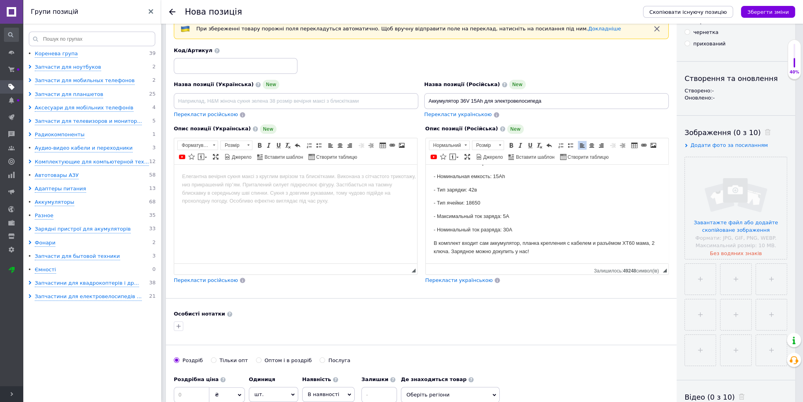
click at [443, 113] on span "Перекласти українською" at bounding box center [458, 114] width 68 height 6
type input "Акумулятор 36V 15Ah для електровелосипеда"
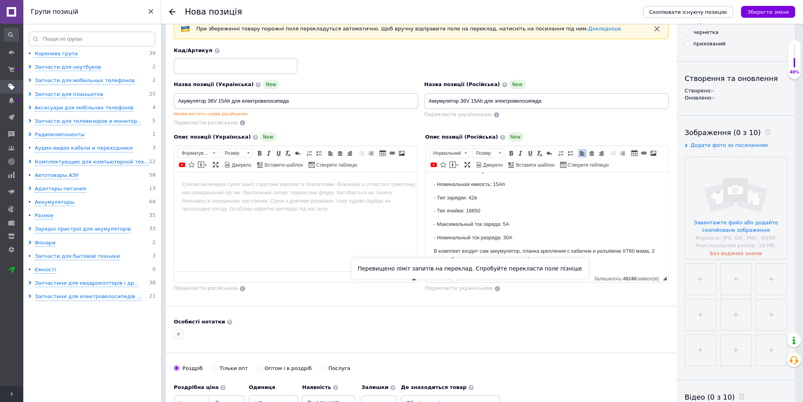
click at [465, 288] on span "Перекласти українською" at bounding box center [460, 288] width 68 height 6
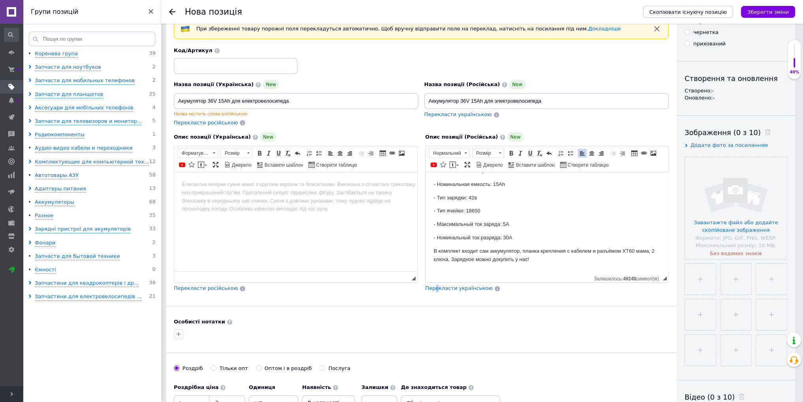
click at [437, 288] on span "Перекласти українською" at bounding box center [460, 288] width 68 height 6
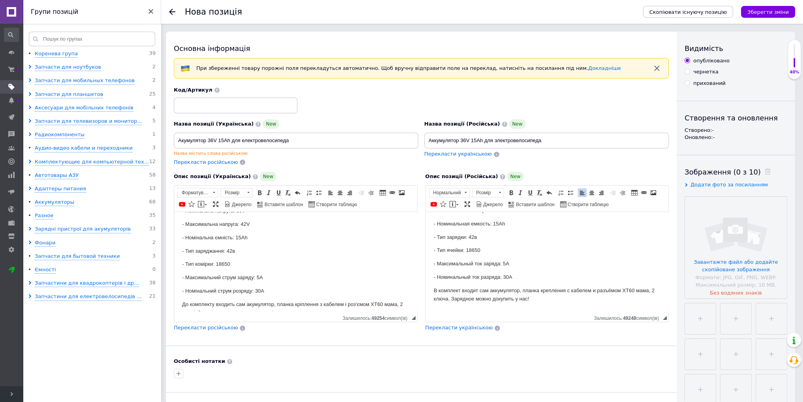
scroll to position [142, 0]
click at [194, 240] on p "- Тип заряджання: 42в" at bounding box center [295, 238] width 227 height 8
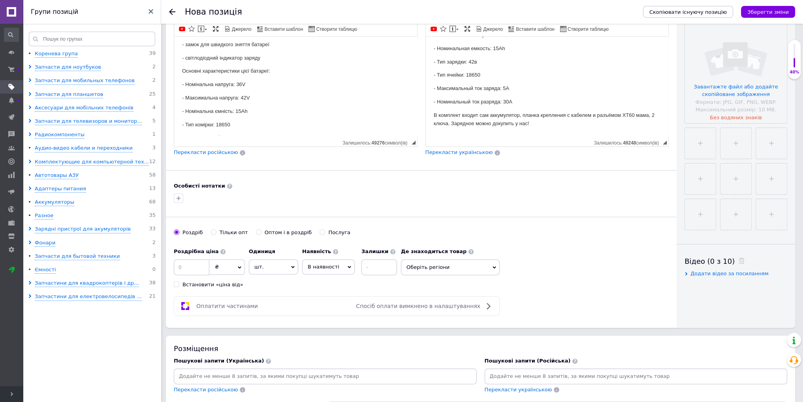
scroll to position [198, 0]
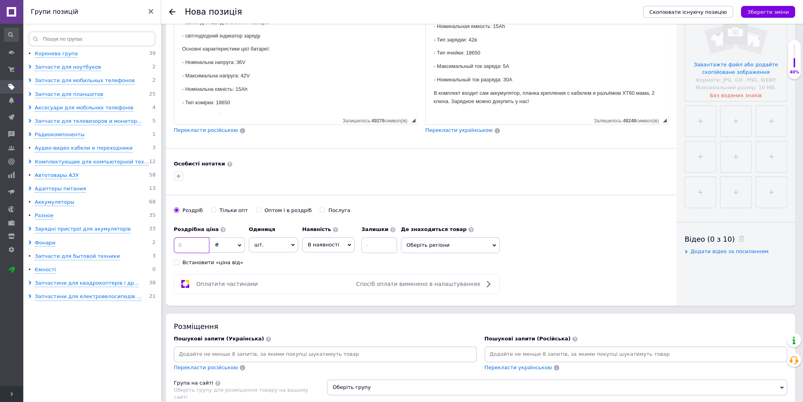
click at [208, 242] on input at bounding box center [192, 246] width 36 height 16
type input "8400"
click at [383, 249] on input at bounding box center [380, 246] width 36 height 16
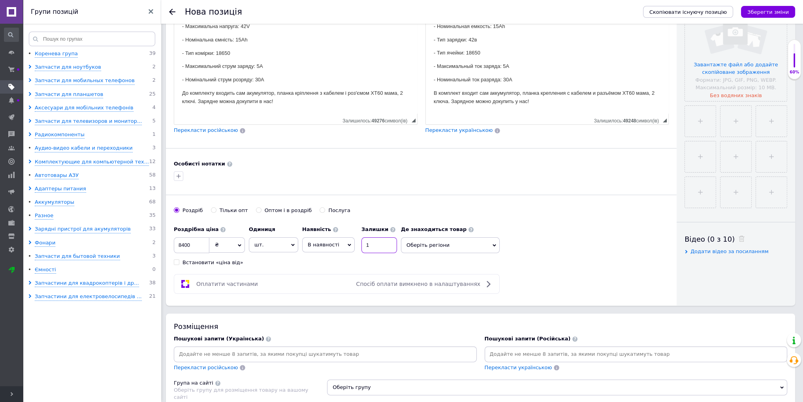
type input "1"
click at [266, 349] on input at bounding box center [325, 355] width 300 height 12
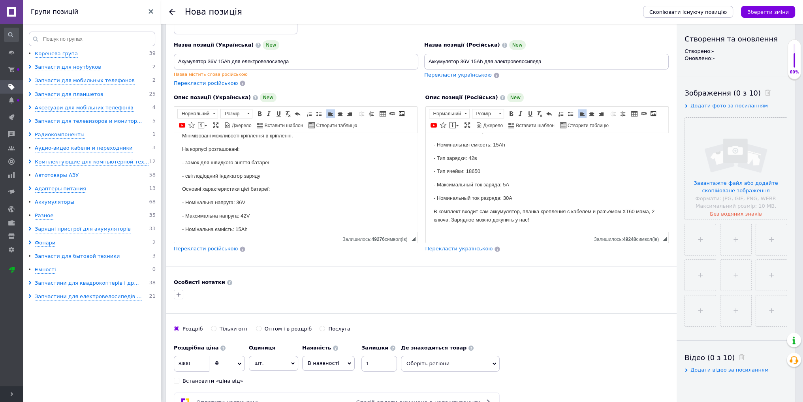
scroll to position [10, 0]
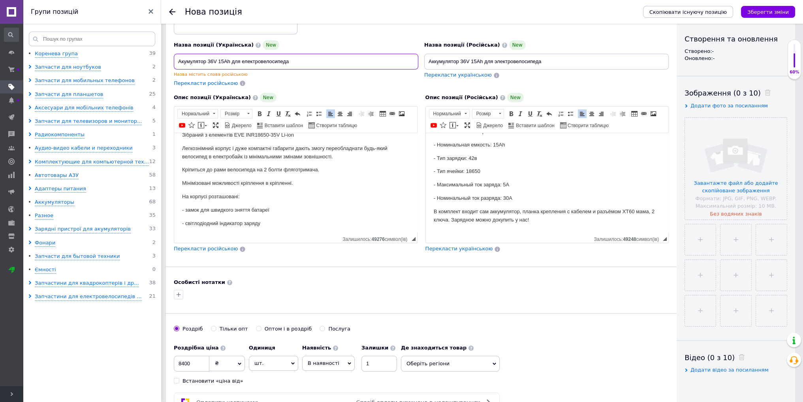
drag, startPoint x: 176, startPoint y: 60, endPoint x: 233, endPoint y: 53, distance: 57.4
click at [233, 54] on input "Акумулятор 36V 15Ah для електровелосипеда" at bounding box center [296, 62] width 245 height 16
click at [229, 58] on input "Акумулятор 36V 15Ah для електровелосипеда" at bounding box center [296, 62] width 245 height 16
drag, startPoint x: 231, startPoint y: 58, endPoint x: 171, endPoint y: 62, distance: 60.2
click at [171, 62] on div "Назва позиції (Українська) New Акумулятор 36V 15Ah для електровелосипеда Назва …" at bounding box center [296, 64] width 251 height 53
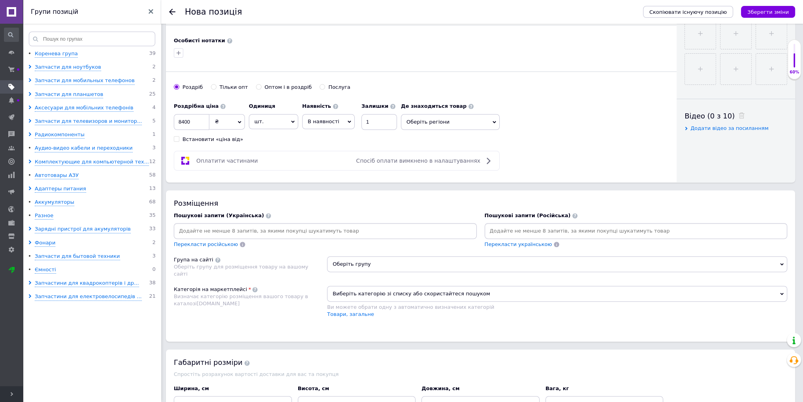
scroll to position [356, 0]
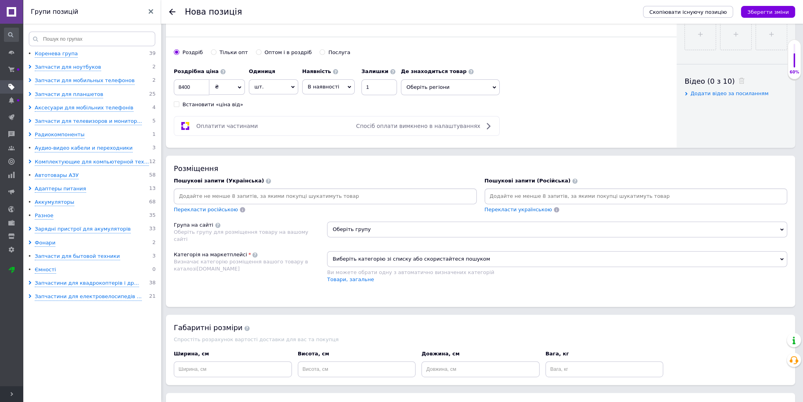
paste input "Акумулятор 36V 15Ah"
type input "Акумулятор 36V 15Ah"
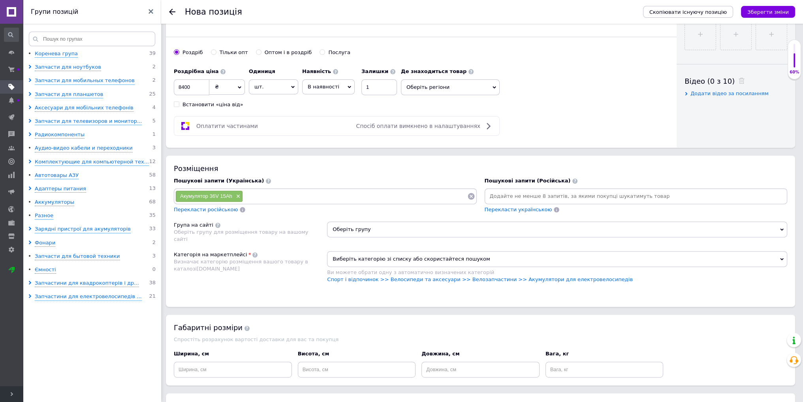
drag, startPoint x: 257, startPoint y: 187, endPoint x: 255, endPoint y: 196, distance: 9.7
paste input "Акумулятор 36V 15Ah"
drag, startPoint x: 287, startPoint y: 196, endPoint x: 309, endPoint y: 196, distance: 22.1
click at [309, 196] on input "Акумулятор 36V 15Ah" at bounding box center [355, 196] width 224 height 12
type input "Акумулятор 36V"
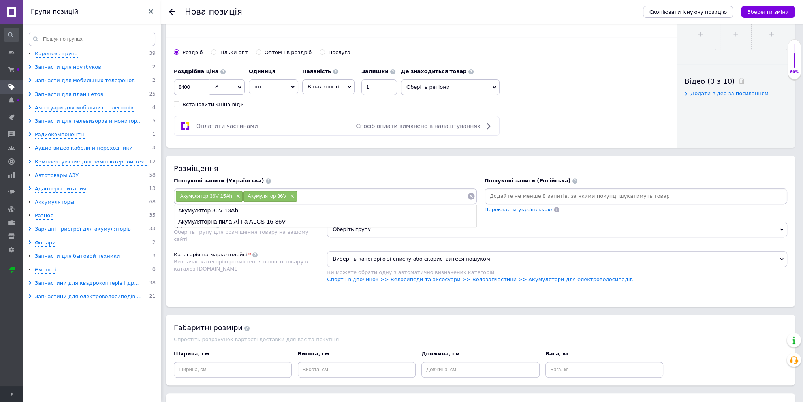
click at [400, 315] on div "Габаритні розміри Спростіть розрахунок вартості доставки для вас та покупця Шир…" at bounding box center [481, 350] width 630 height 70
click at [369, 236] on div "Оберіть групу" at bounding box center [557, 233] width 460 height 22
click at [368, 231] on span "Оберіть групу" at bounding box center [557, 230] width 460 height 16
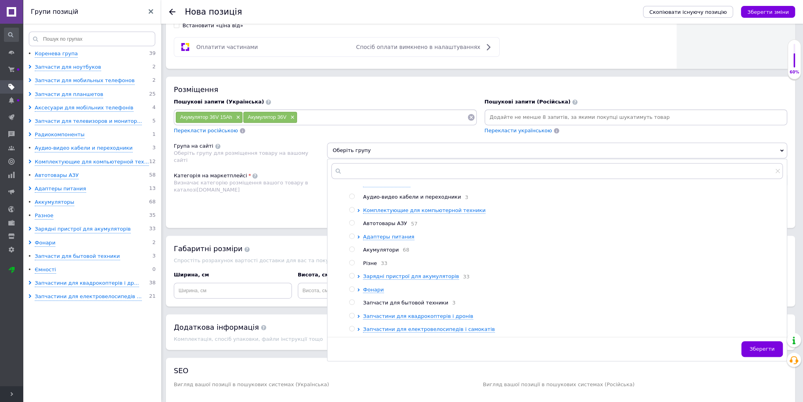
scroll to position [474, 0]
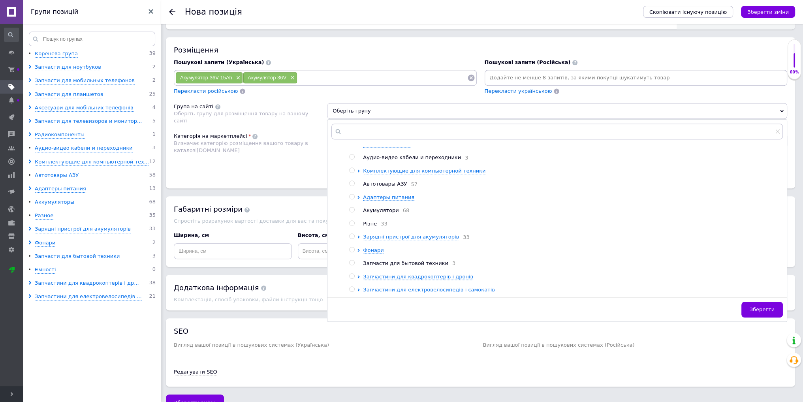
click at [395, 287] on span "Запчастини для електровелосипедів і самокатів" at bounding box center [429, 290] width 132 height 6
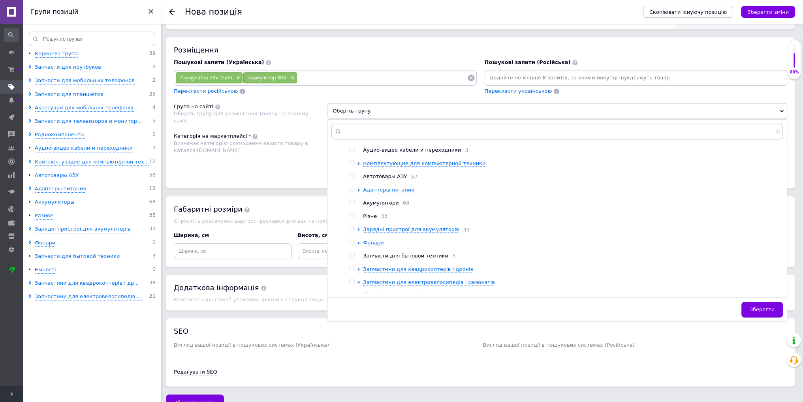
click at [359, 288] on div at bounding box center [360, 309] width 6 height 60
click at [363, 285] on span "Запчастини для електровелосипедів і самокатів" at bounding box center [429, 282] width 132 height 6
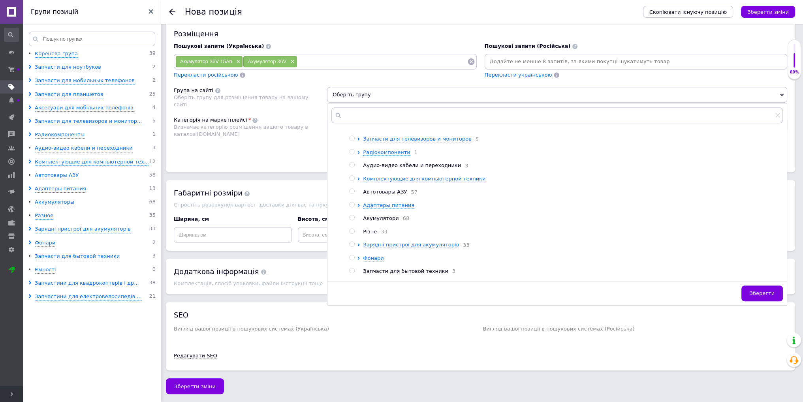
scroll to position [93, 0]
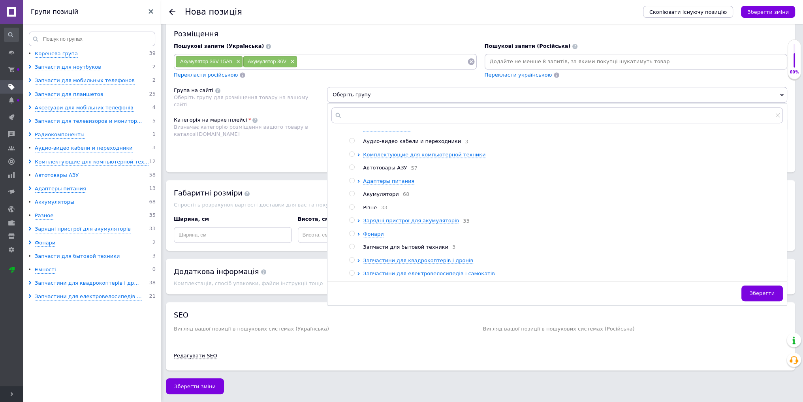
click at [392, 271] on span "Запчастини для електровелосипедів і самокатів" at bounding box center [429, 274] width 132 height 6
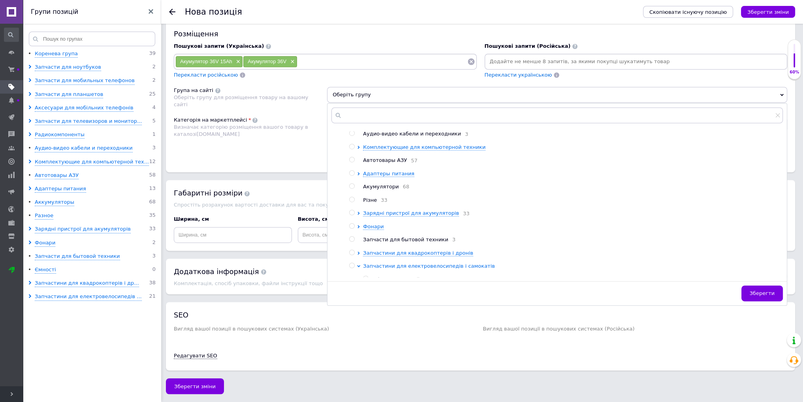
click at [393, 268] on span "Запчастини для електровелосипедів і самокатів" at bounding box center [429, 266] width 132 height 6
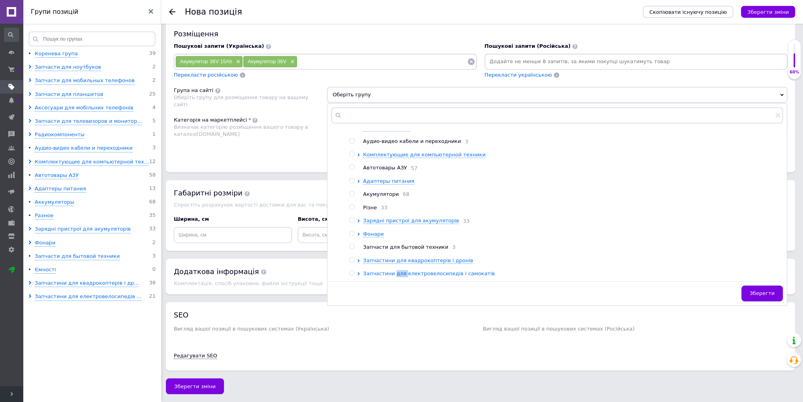
click at [393, 271] on span "Запчастини для електровелосипедів і самокатів" at bounding box center [429, 274] width 132 height 6
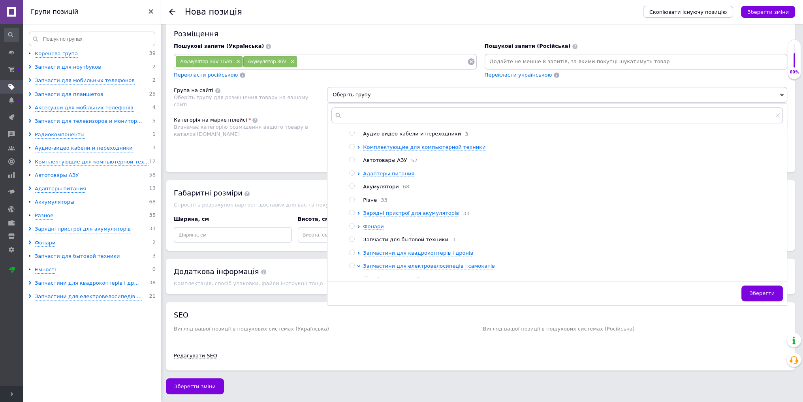
drag, startPoint x: 784, startPoint y: 210, endPoint x: 784, endPoint y: 225, distance: 15.4
click at [784, 225] on div "[PERSON_NAME] група 39 Запчасти для ноутбуков 2 Запчасти для мобильных телефоно…" at bounding box center [557, 204] width 459 height 146
drag, startPoint x: 784, startPoint y: 225, endPoint x: 784, endPoint y: 234, distance: 8.7
click at [784, 234] on div "[PERSON_NAME] група 39 Запчасти для ноутбуков 2 Запчасти для мобильных телефоно…" at bounding box center [557, 204] width 459 height 146
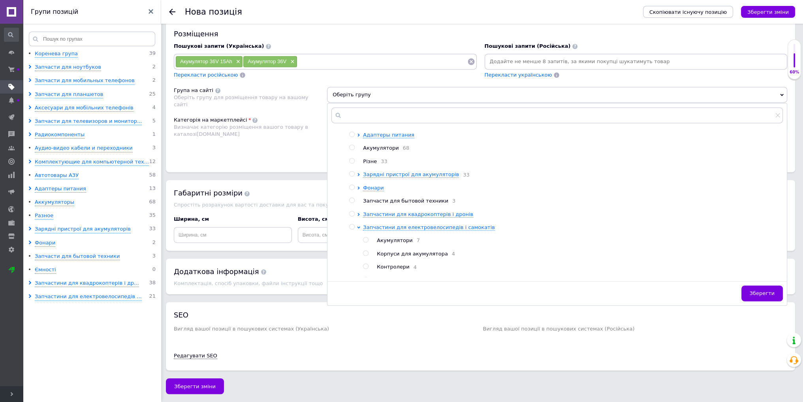
scroll to position [149, 0]
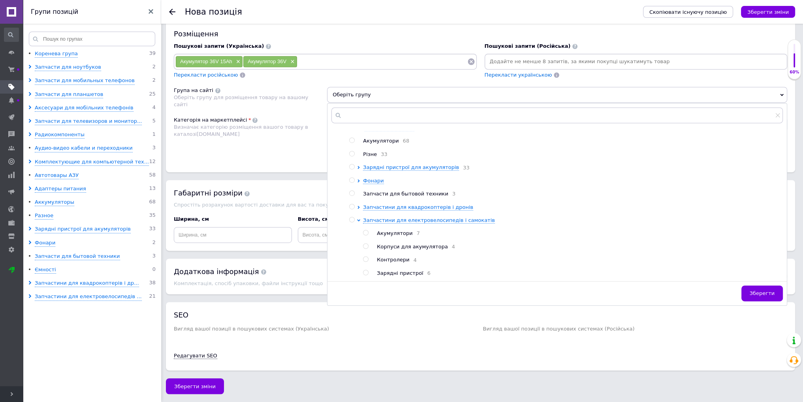
click at [367, 230] on input "radio" at bounding box center [365, 232] width 5 height 5
radio input "true"
click at [766, 292] on span "Зберегти" at bounding box center [762, 293] width 25 height 6
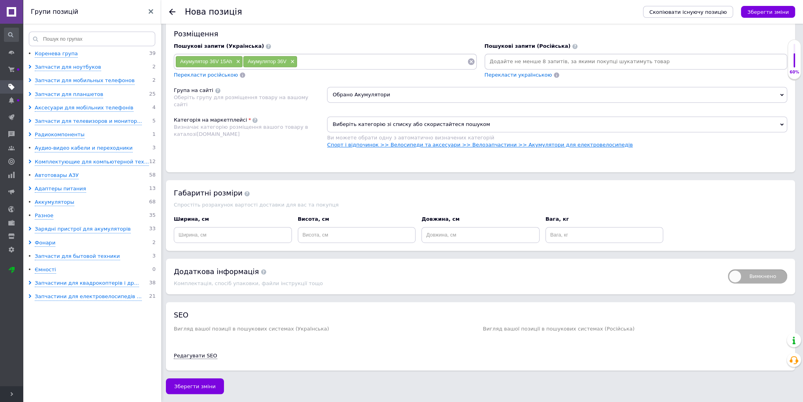
click at [517, 144] on link "Спорт і відпочинок >> Велосипеди та аксесуари >> Велозапчастини >> Акумулятори …" at bounding box center [480, 145] width 306 height 6
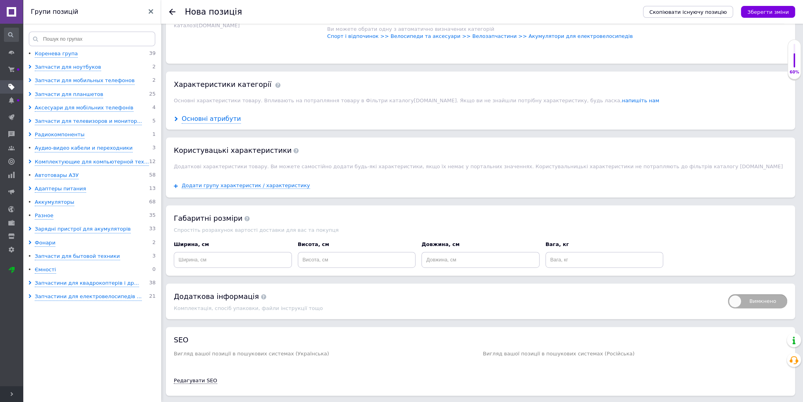
scroll to position [585, 0]
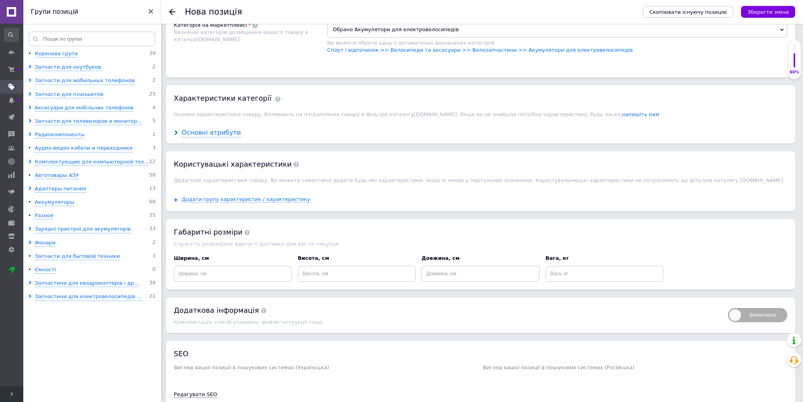
click at [196, 132] on div "Основні атрибути" at bounding box center [211, 132] width 59 height 9
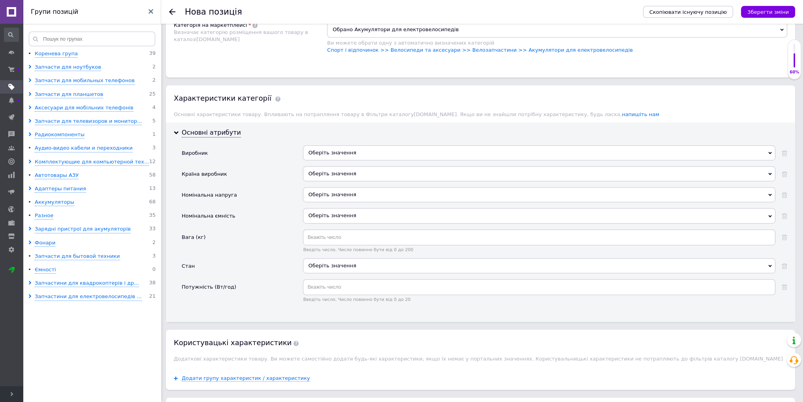
click at [342, 153] on div "Оберіть значення" at bounding box center [539, 152] width 473 height 15
click at [242, 152] on div "Виробник" at bounding box center [242, 155] width 121 height 21
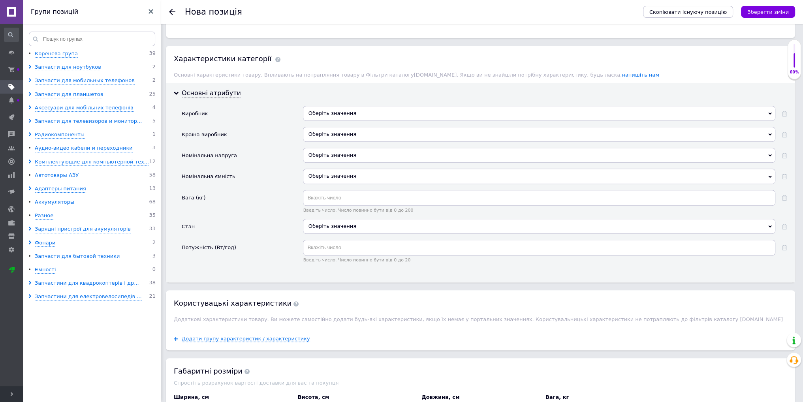
click at [353, 226] on div "Оберіть значення" at bounding box center [539, 226] width 473 height 15
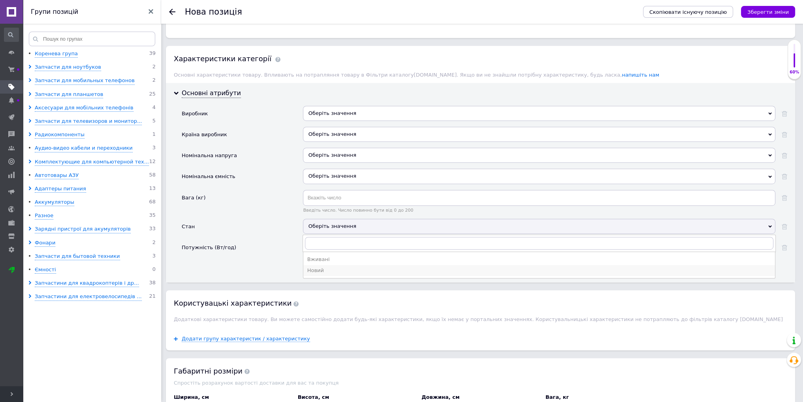
click at [329, 267] on div "Новий" at bounding box center [539, 270] width 464 height 7
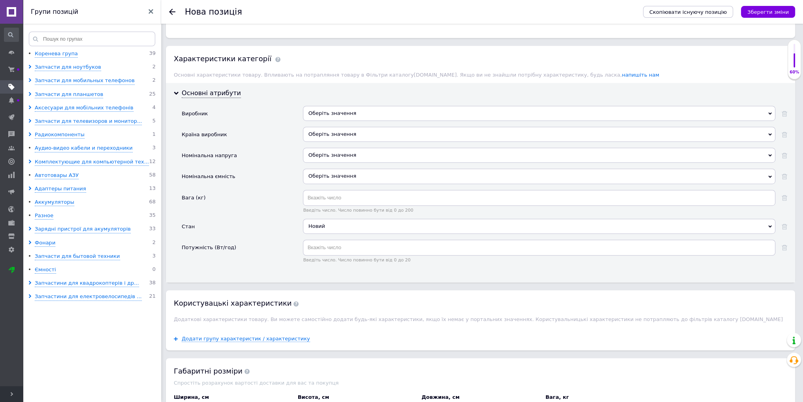
click at [251, 219] on div "Стан" at bounding box center [242, 229] width 121 height 21
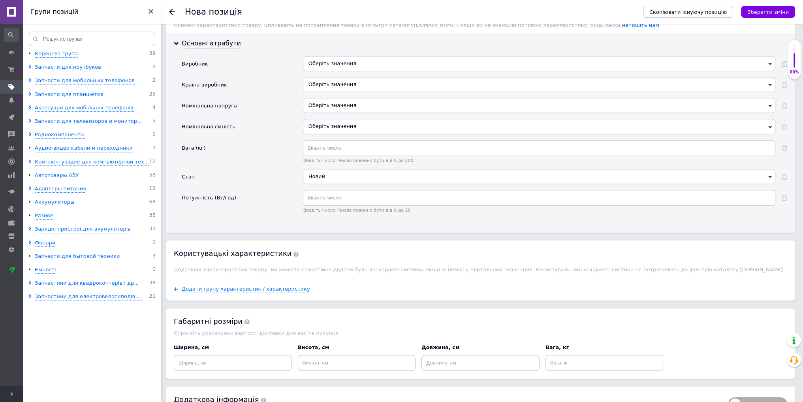
scroll to position [803, 0]
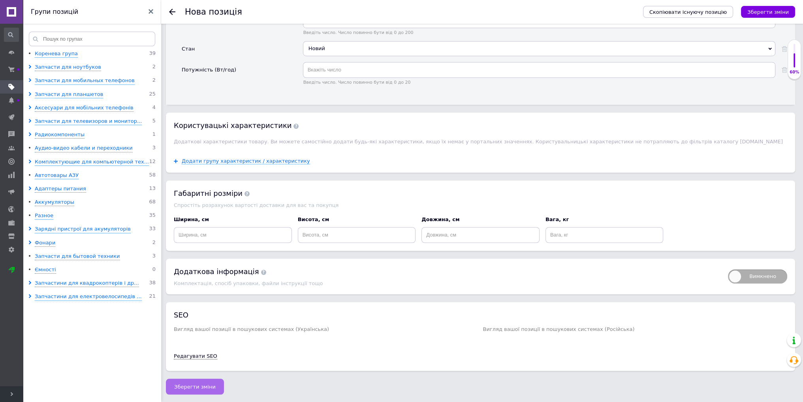
click at [185, 388] on span "Зберегти зміни" at bounding box center [194, 387] width 41 height 6
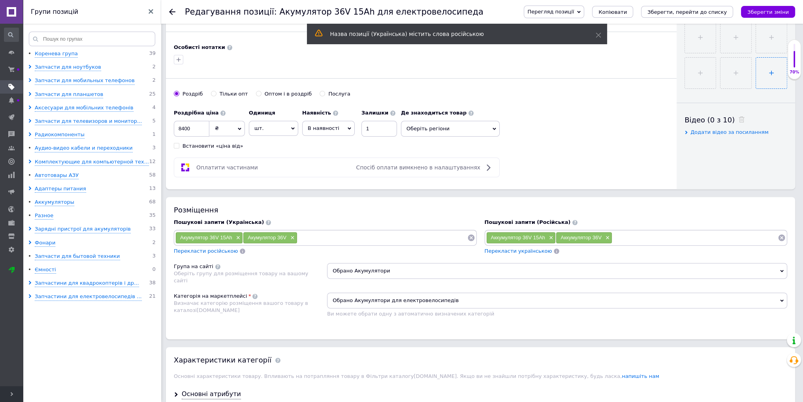
scroll to position [316, 0]
click at [692, 4] on div "Перегляд позиції Зберегти та переглянути на сайті Зберегти та переглянути на ма…" at bounding box center [651, 12] width 287 height 24
click at [690, 13] on icon "Зберегти, перейти до списку" at bounding box center [687, 12] width 79 height 6
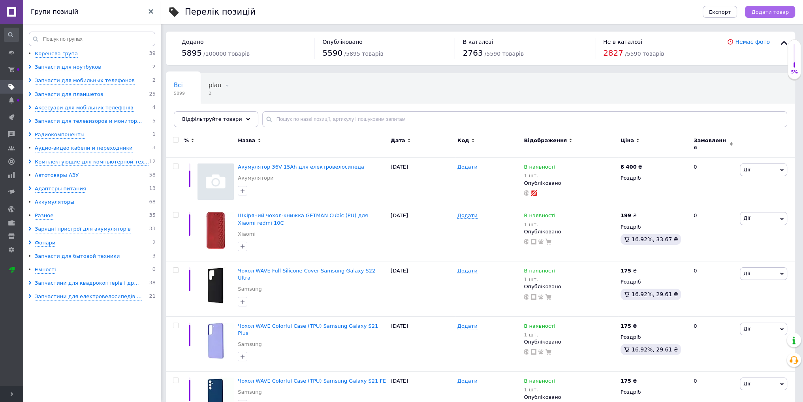
click at [770, 15] on button "Додати товар" at bounding box center [770, 12] width 50 height 12
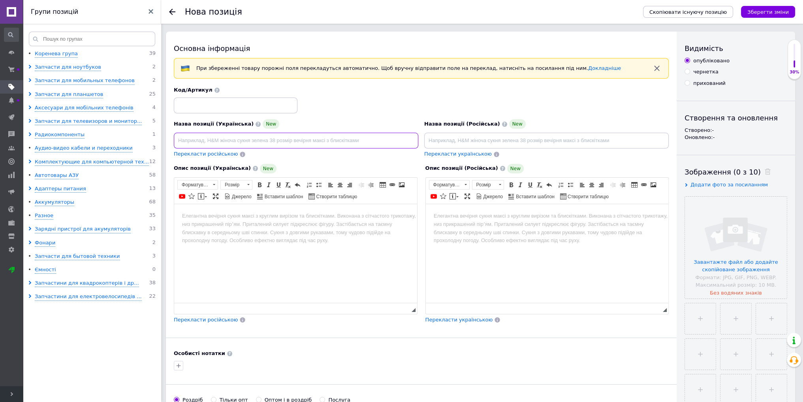
paste input "Акумулятор 48в 12аh для електровелосипеду Samsung/LG в корпусі Детальніше: [URL…"
drag, startPoint x: 230, startPoint y: 139, endPoint x: 317, endPoint y: 146, distance: 87.2
click at [317, 146] on input "Акумулятор 48в 12аh для електровелосипеду Samsung/LG в корпусі Детальніше: [URL…" at bounding box center [296, 141] width 245 height 16
click at [266, 143] on input "Акумулятор 48в 12аh для електровелосипеду Samsung/LG в корпусі Детальніше: [URL…" at bounding box center [296, 141] width 245 height 16
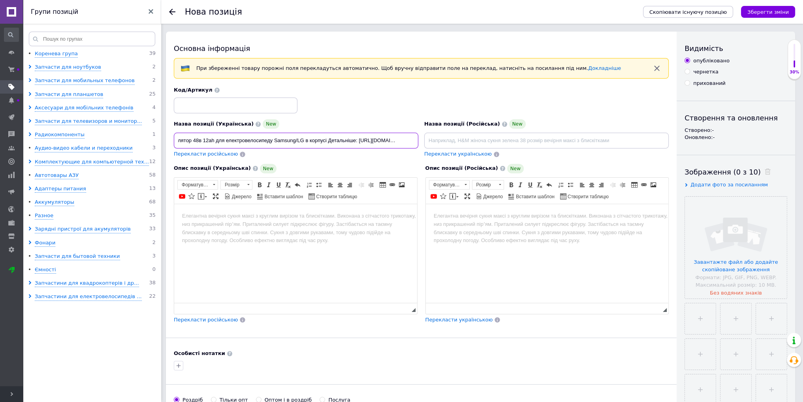
scroll to position [0, 93]
drag, startPoint x: 250, startPoint y: 140, endPoint x: 462, endPoint y: 155, distance: 213.1
click at [462, 155] on div "Назва позиції (Українська) New Акумулятор 48в 12аh для електровелосипеду Samsun…" at bounding box center [421, 122] width 501 height 77
click at [317, 138] on input "Акумулятор 48в 12аh для електровелосипеду Samsung/LG в корпусі" at bounding box center [296, 141] width 245 height 16
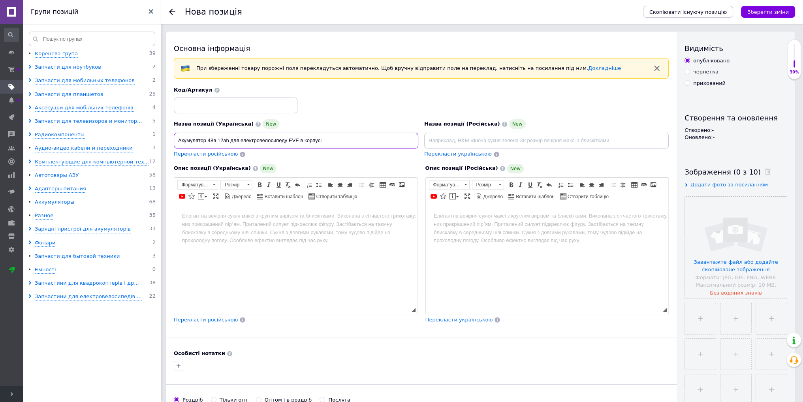
type input "Акумулятор 48в 12аh для електровелосипеду EVE в корпусі"
click at [270, 228] on html at bounding box center [295, 216] width 243 height 24
click at [217, 228] on html at bounding box center [295, 216] width 243 height 24
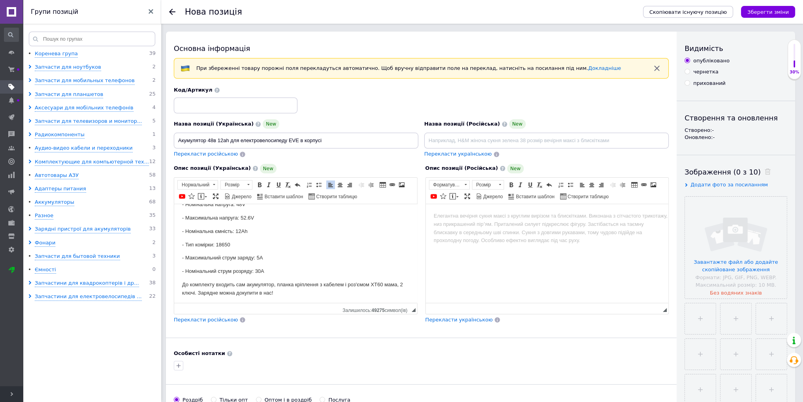
scroll to position [128, 0]
drag, startPoint x: 179, startPoint y: 138, endPoint x: 228, endPoint y: 146, distance: 49.6
click at [228, 146] on input "Акумулятор 48в 12аh для електровелосипеду EVE в корпусі" at bounding box center [296, 141] width 245 height 16
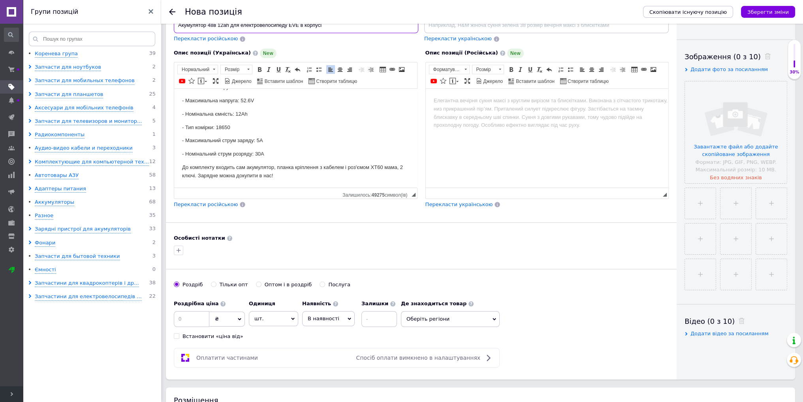
scroll to position [277, 0]
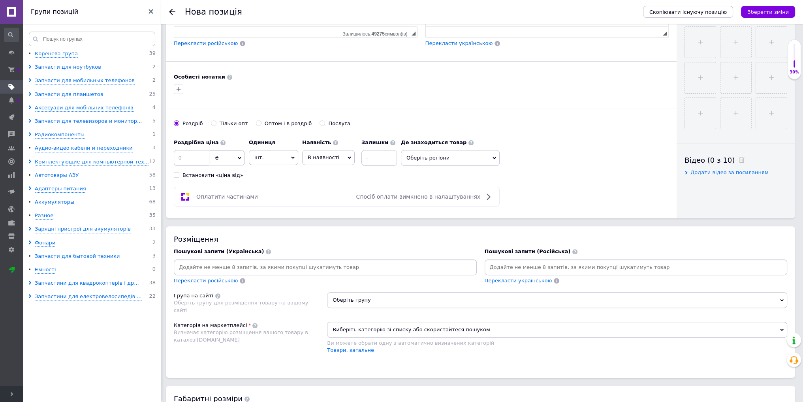
paste input "Акумулятор 48в 12аh"
type input "Акумулятор 48в 12аh"
click at [389, 295] on span "Оберіть групу" at bounding box center [557, 300] width 460 height 16
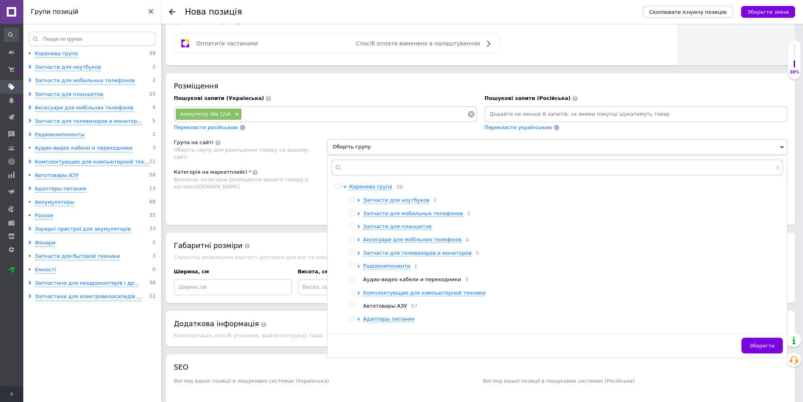
scroll to position [435, 0]
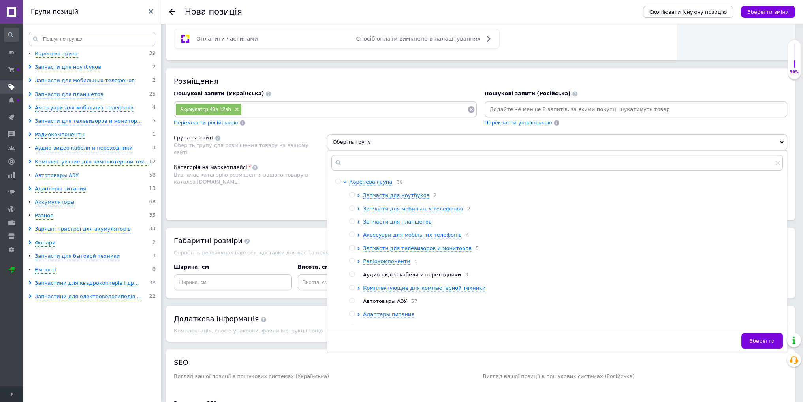
paste input "Акумулятор 48в 12аh"
type input "Акумулятор 48в"
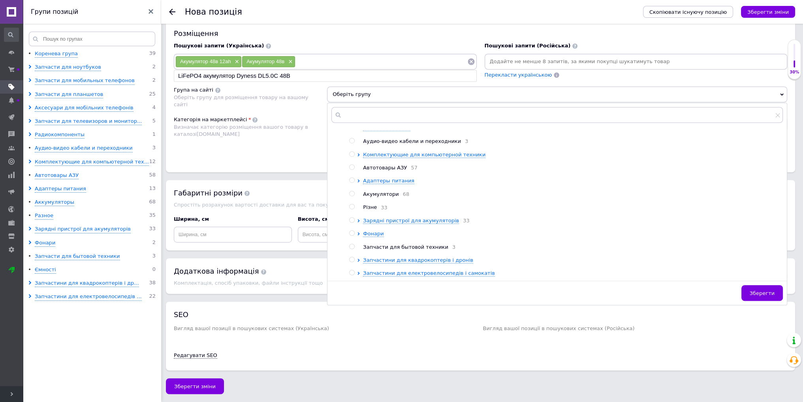
scroll to position [483, 0]
click at [397, 271] on span "Запчастини для електровелосипедів і самокатів" at bounding box center [429, 273] width 132 height 6
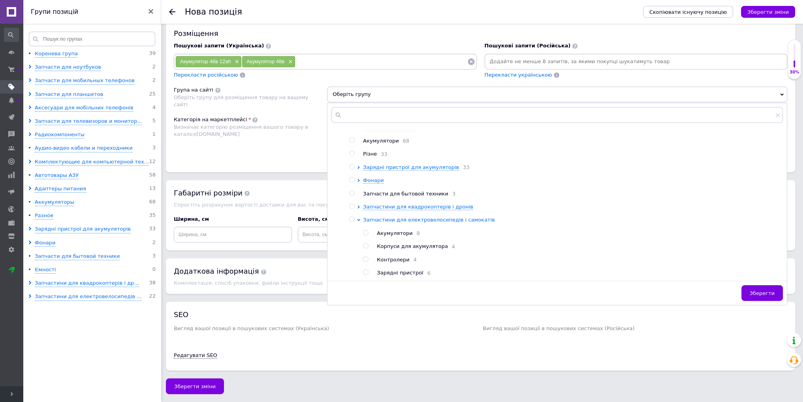
scroll to position [149, 0]
click at [365, 230] on input "radio" at bounding box center [365, 232] width 5 height 5
radio input "true"
click at [768, 297] on button "Зберегти" at bounding box center [762, 293] width 41 height 16
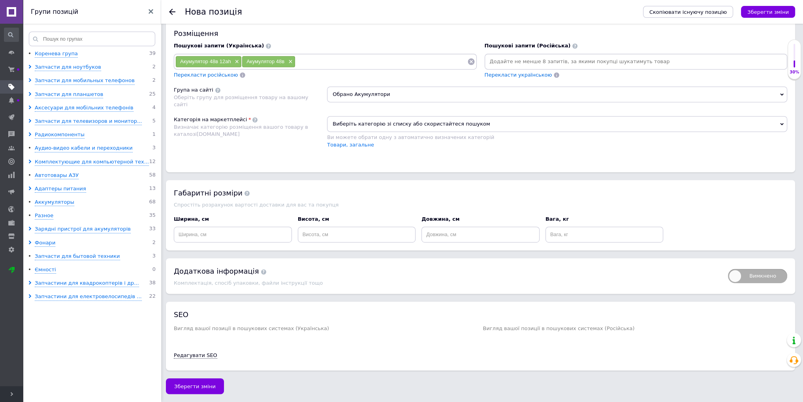
click at [352, 79] on div "Пошукові запити (Українська) Акумулятор 48в 12аh × Акумулятор 48в × Перекласти …" at bounding box center [325, 60] width 311 height 44
click at [346, 62] on input at bounding box center [382, 62] width 172 height 12
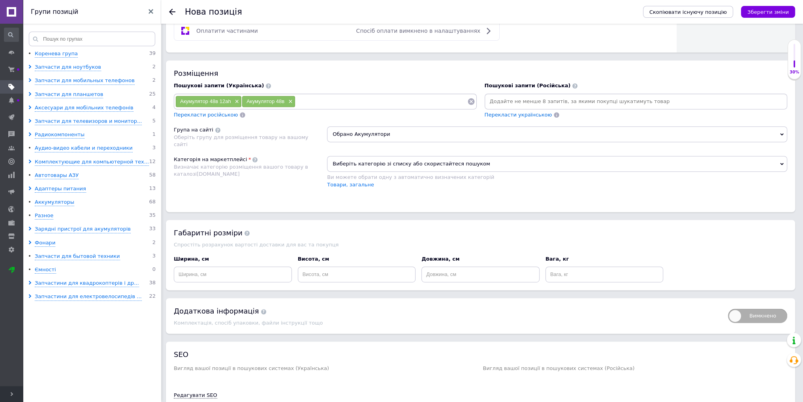
scroll to position [483, 0]
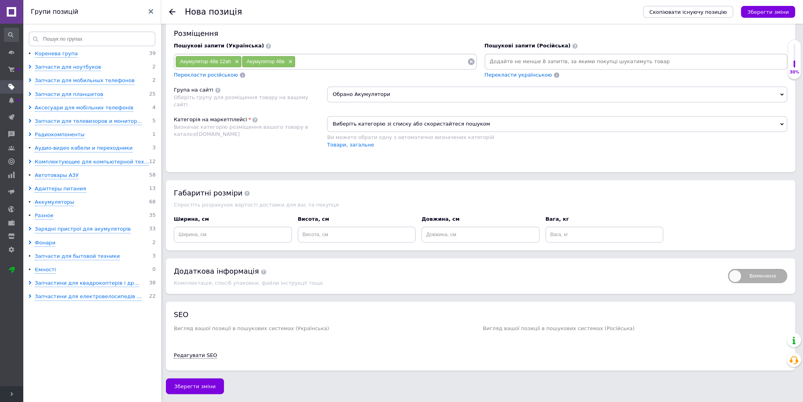
click at [369, 120] on span "Виберіть категорію зі списку або скористайтеся пошуком" at bounding box center [557, 124] width 460 height 16
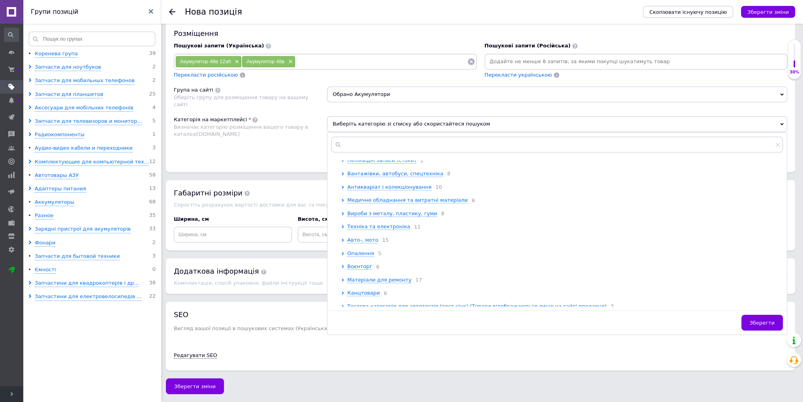
scroll to position [277, 0]
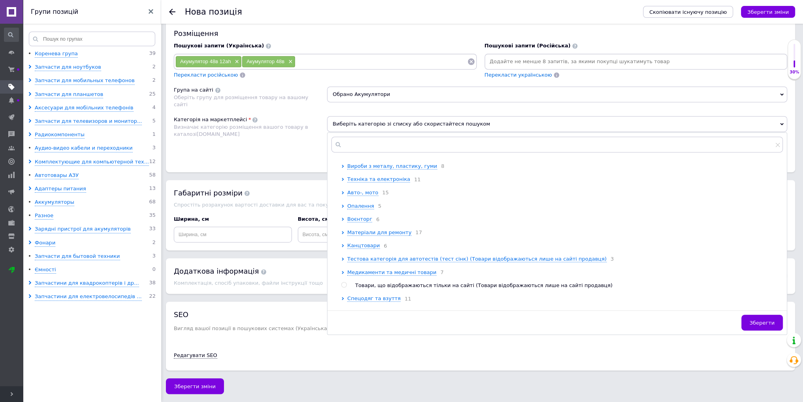
click at [247, 138] on div "Категорія на маркетплейсі Визначає категорію розміщення вашого товару в каталоз…" at bounding box center [250, 136] width 153 height 40
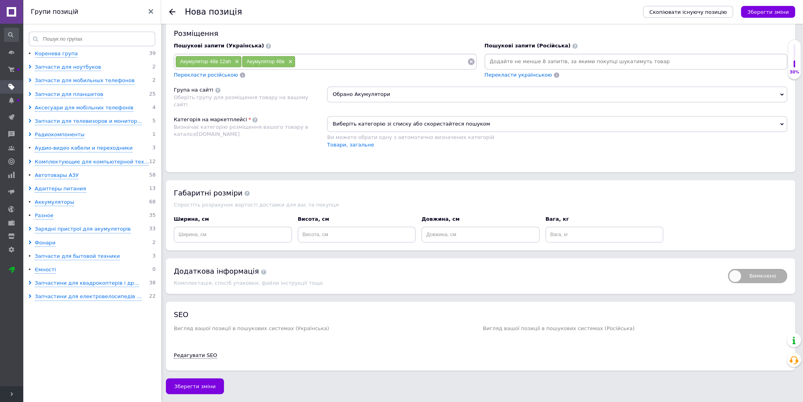
click at [387, 91] on span "Обрано Акумулятори" at bounding box center [557, 95] width 460 height 16
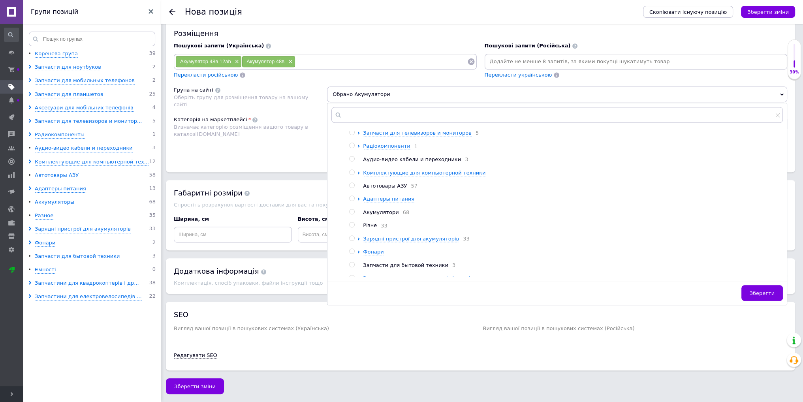
scroll to position [149, 0]
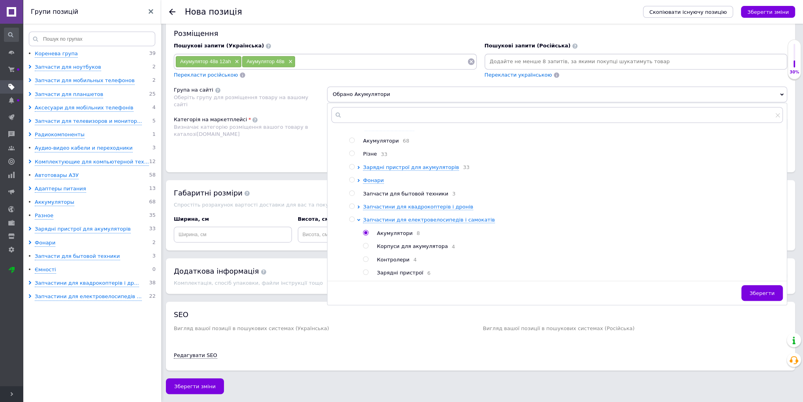
click at [377, 230] on span "Акумулятори" at bounding box center [395, 233] width 36 height 6
click at [364, 230] on input "radio" at bounding box center [365, 232] width 5 height 5
radio input "true"
click at [757, 290] on span "Зберегти" at bounding box center [762, 293] width 25 height 6
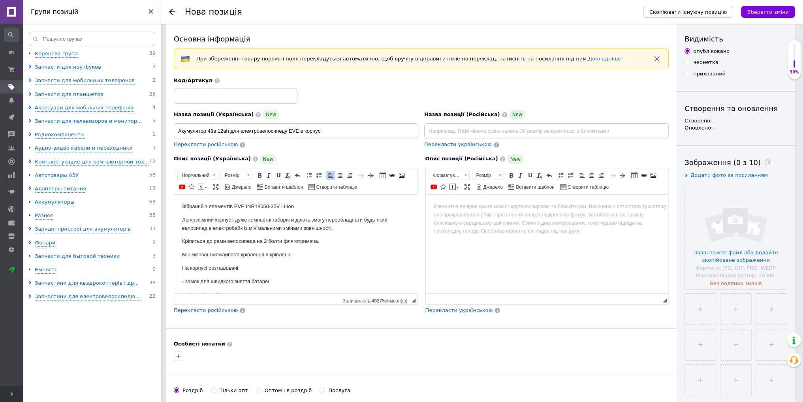
scroll to position [9, 0]
drag, startPoint x: 180, startPoint y: 128, endPoint x: 229, endPoint y: 130, distance: 49.0
click at [229, 130] on input "Акумулятор 48в 12аh для електровелосипеду EVE в корпусі" at bounding box center [296, 132] width 245 height 16
drag, startPoint x: 288, startPoint y: 132, endPoint x: 165, endPoint y: 138, distance: 123.1
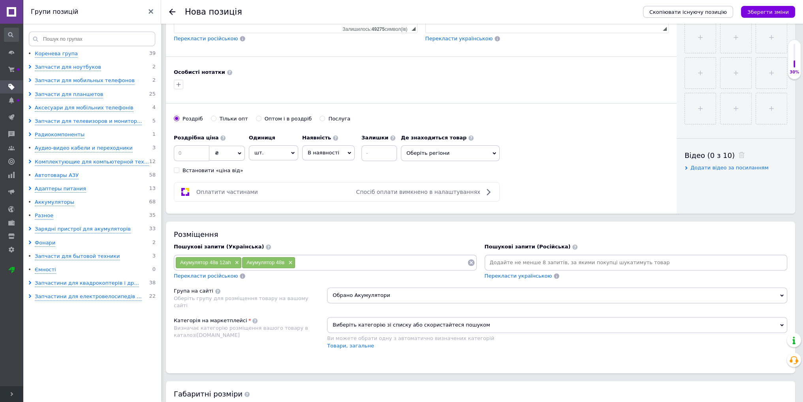
scroll to position [286, 0]
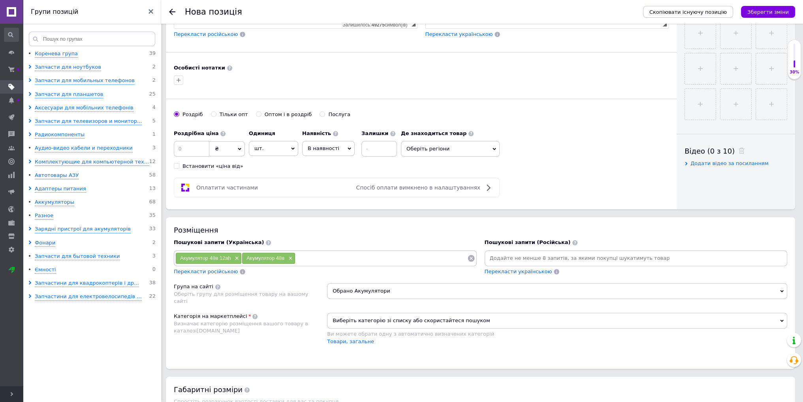
paste input "Акумулятор 48в 12аh для електровелосипеду"
type input "Акумулятор 48в 12аh для електровелосипеду"
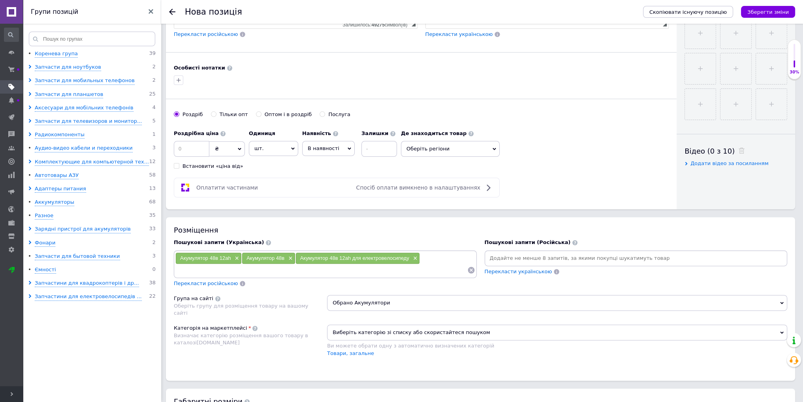
click at [380, 302] on span "Обрано Акумулятори" at bounding box center [557, 303] width 460 height 16
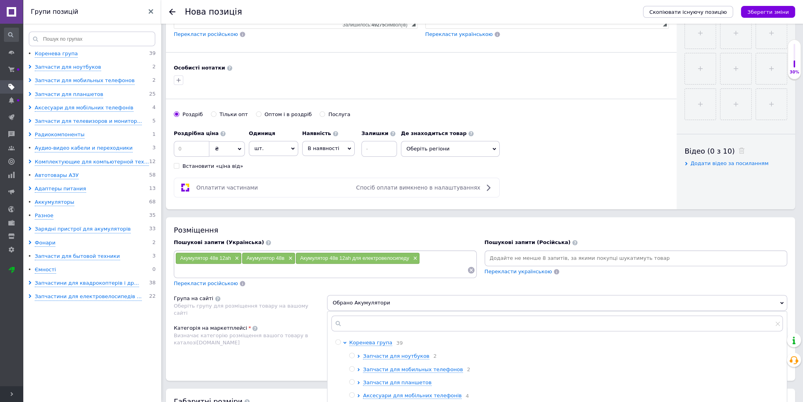
click at [380, 302] on span "Обрано Акумулятори" at bounding box center [557, 303] width 460 height 16
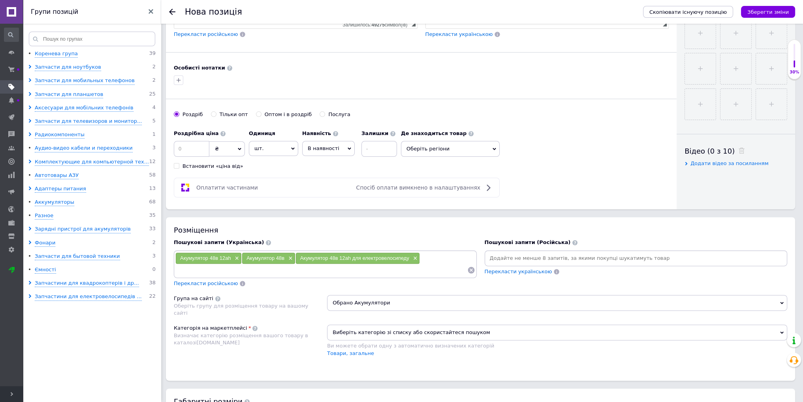
click at [380, 302] on span "Обрано Акумулятори" at bounding box center [557, 303] width 460 height 16
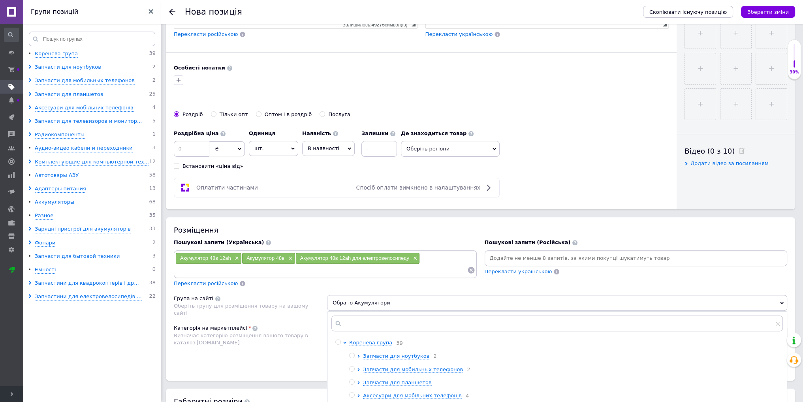
click at [380, 302] on span "Обрано Акумулятори" at bounding box center [557, 303] width 460 height 16
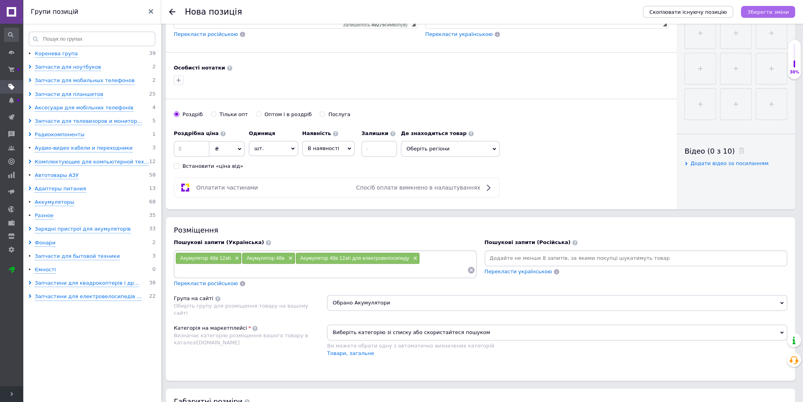
click at [769, 9] on icon "Зберегти зміни" at bounding box center [768, 12] width 41 height 6
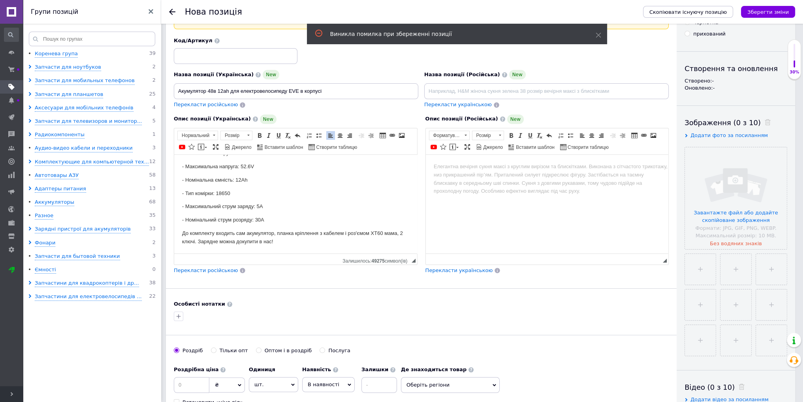
scroll to position [49, 0]
click at [217, 273] on span "Перекласти російською" at bounding box center [206, 271] width 64 height 6
click at [213, 105] on span "Перекласти російською" at bounding box center [206, 105] width 64 height 6
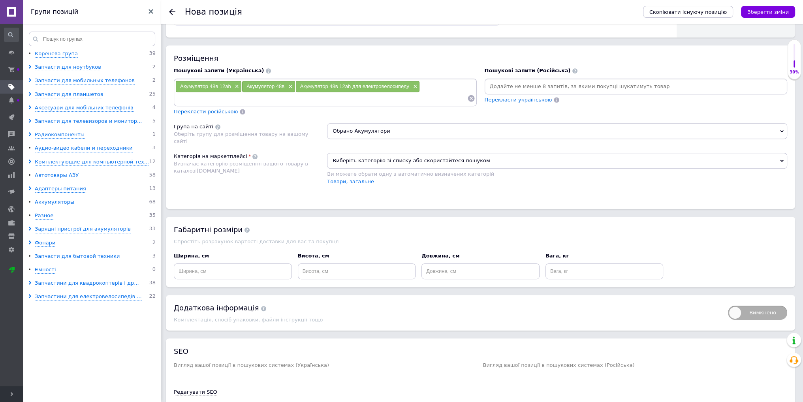
scroll to position [444, 0]
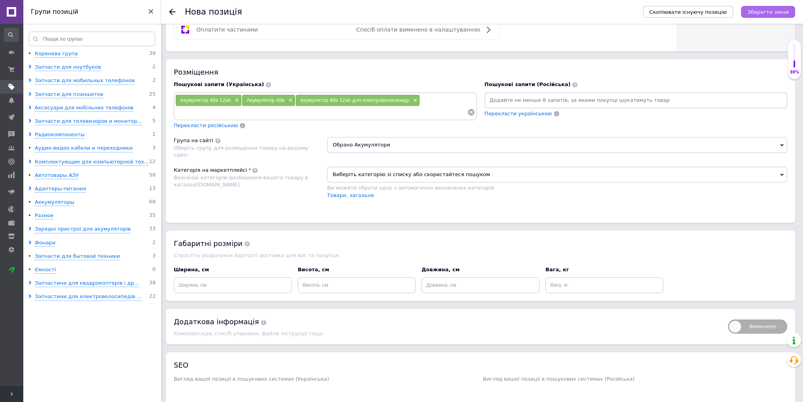
click at [770, 12] on icon "Зберегти зміни" at bounding box center [768, 12] width 41 height 6
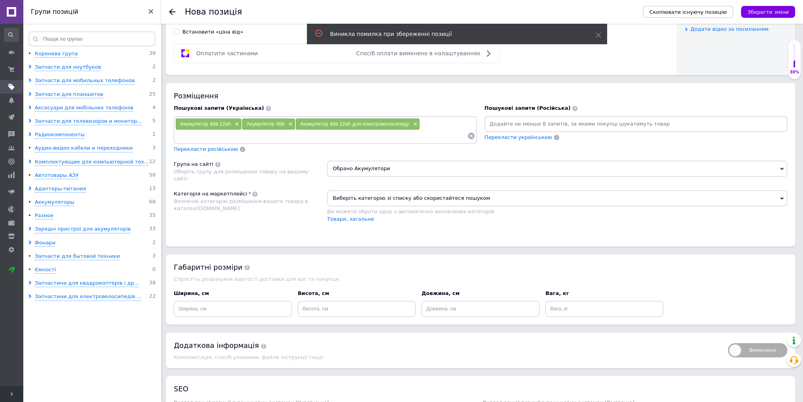
scroll to position [416, 0]
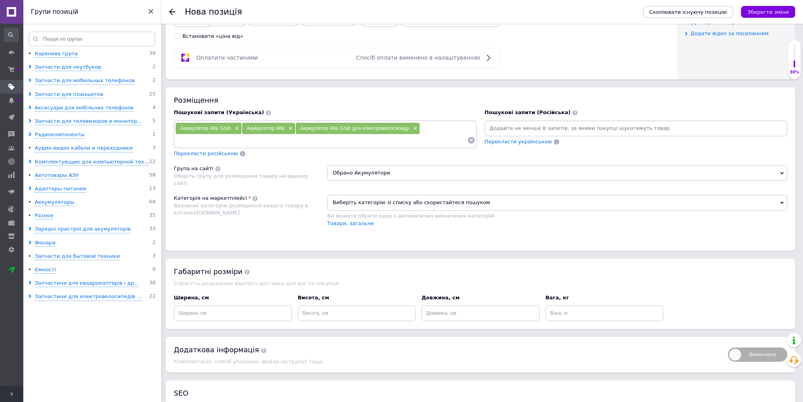
click at [359, 204] on span "Виберіть категорію зі списку або скористайтеся пошуком" at bounding box center [557, 203] width 460 height 16
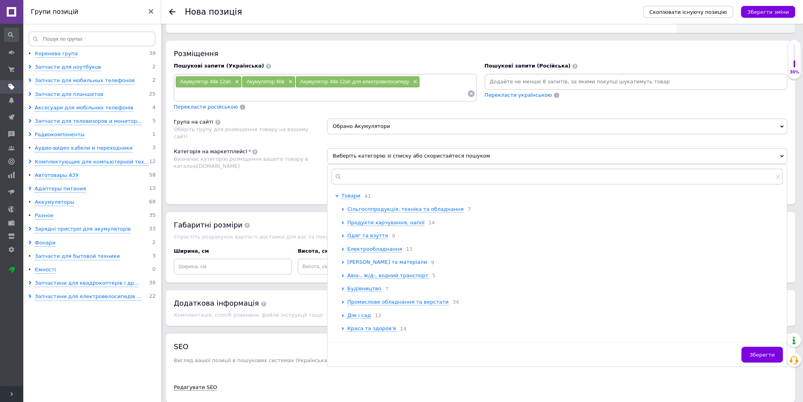
scroll to position [495, 0]
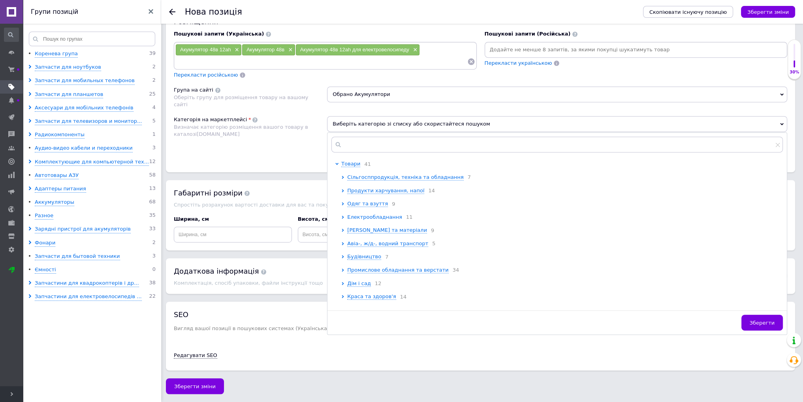
click at [363, 217] on span "Електрообладнання" at bounding box center [374, 217] width 55 height 6
click at [364, 217] on span "Електрообладнання" at bounding box center [374, 217] width 55 height 6
click at [283, 146] on div "Категорія на маркетплейсі Визначає категорію розміщення вашого товару в каталоз…" at bounding box center [250, 136] width 153 height 40
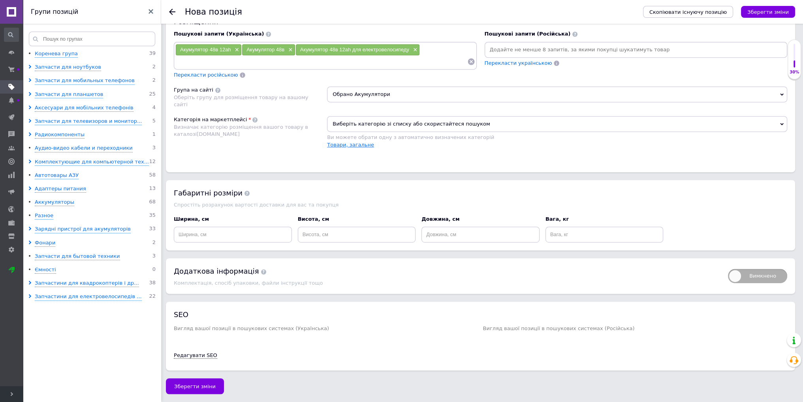
click at [336, 142] on link "Товари, загальне" at bounding box center [350, 145] width 47 height 6
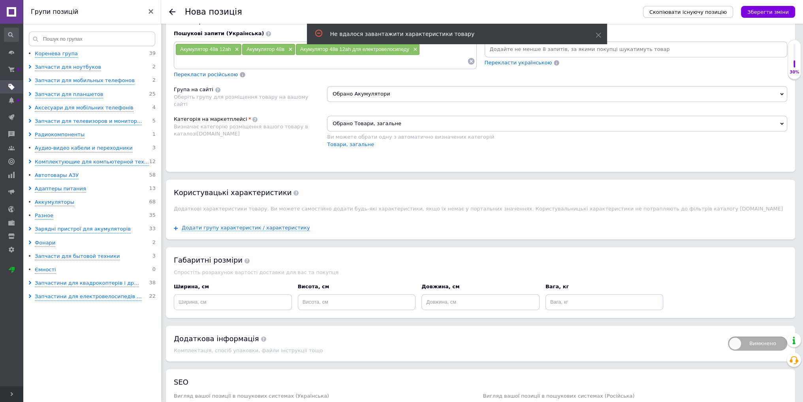
click at [351, 121] on span "Обрано Товари, загальне" at bounding box center [557, 124] width 460 height 16
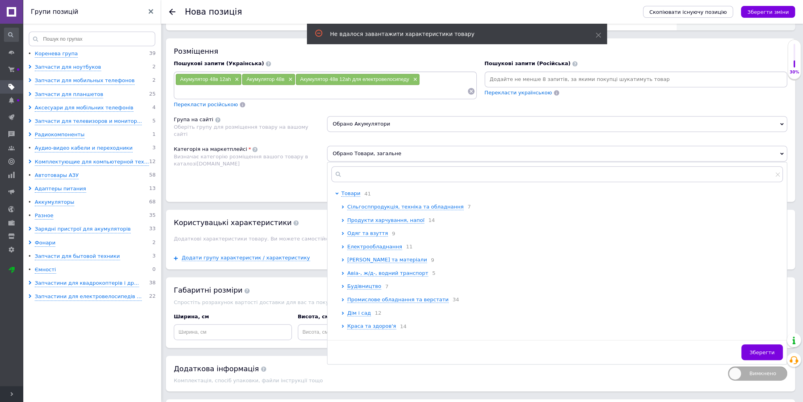
scroll to position [416, 0]
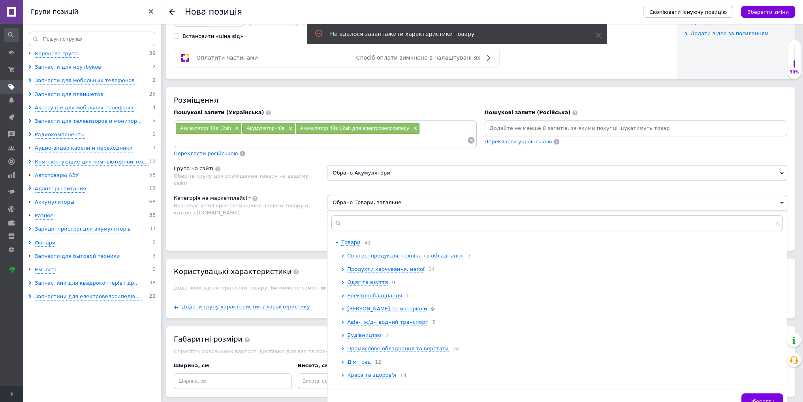
click at [296, 205] on span "Визначає категорію розміщення вашого товару в каталозі [DOMAIN_NAME]" at bounding box center [241, 209] width 134 height 13
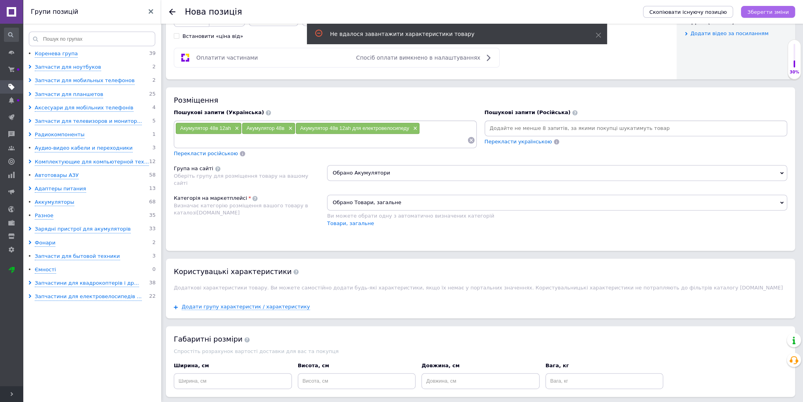
click at [763, 9] on icon "Зберегти зміни" at bounding box center [768, 12] width 41 height 6
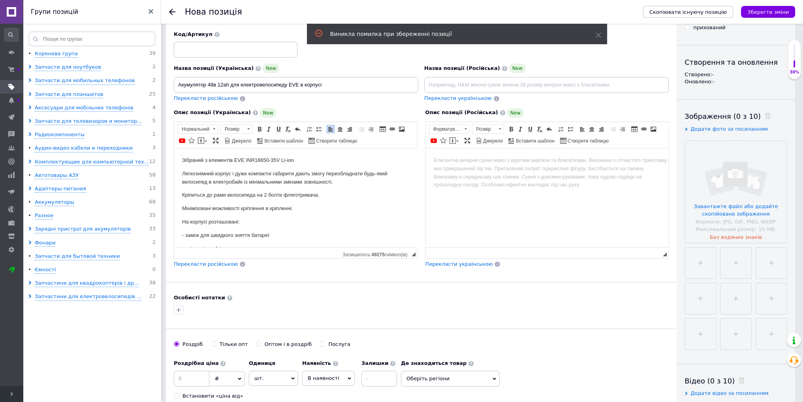
scroll to position [0, 0]
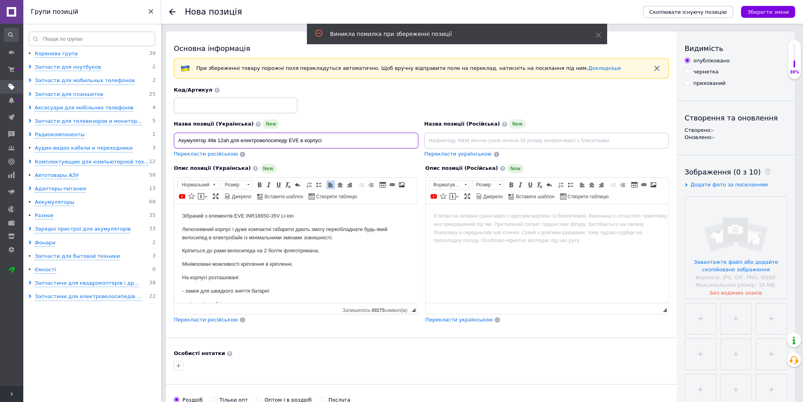
drag, startPoint x: 337, startPoint y: 144, endPoint x: 201, endPoint y: 143, distance: 136.7
click at [166, 143] on div "Основна інформація При збереженні товару порожні поля перекладуться автоматично…" at bounding box center [421, 264] width 511 height 464
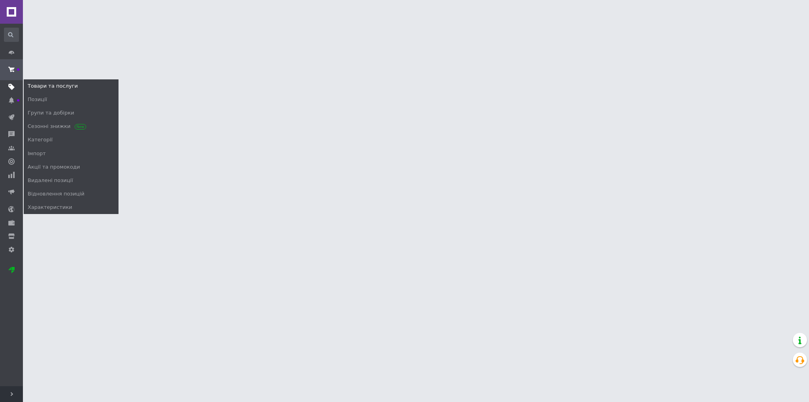
click at [15, 84] on span at bounding box center [11, 86] width 23 height 7
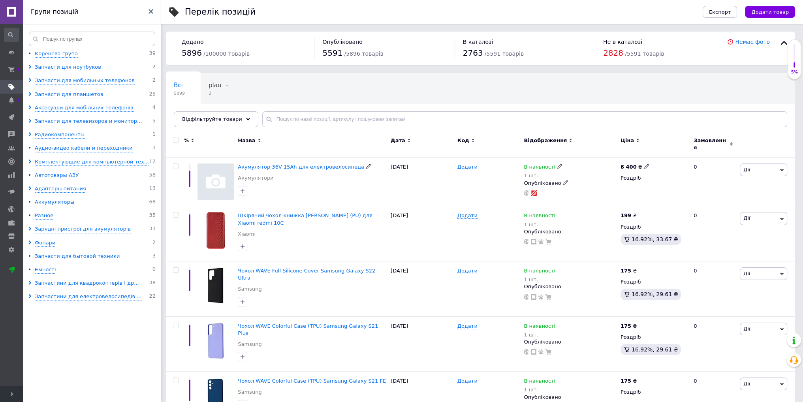
click at [307, 164] on span "Акумулятор 36V 15Ah для електровелосипеда" at bounding box center [301, 167] width 126 height 6
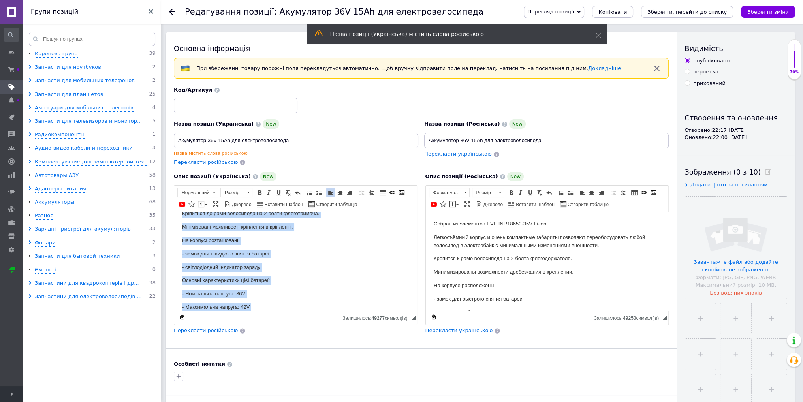
scroll to position [128, 0]
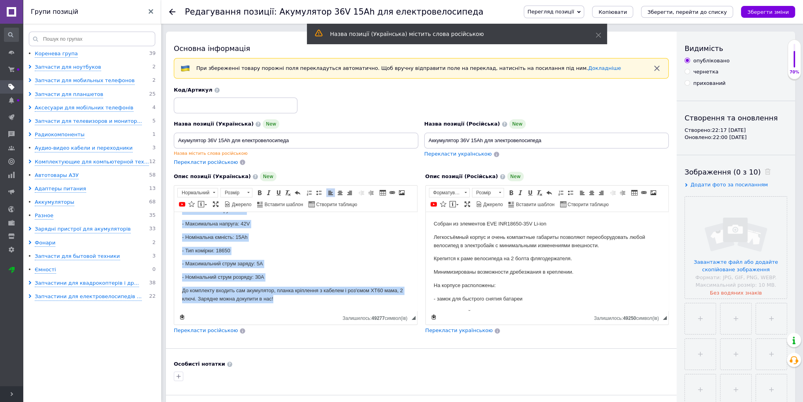
drag, startPoint x: 184, startPoint y: 226, endPoint x: 358, endPoint y: 341, distance: 208.9
click at [358, 311] on html "Зібраний з елементів EVE INR18650-35V Li-ion Легкознімний корпус і дуже компакт…" at bounding box center [295, 198] width 243 height 228
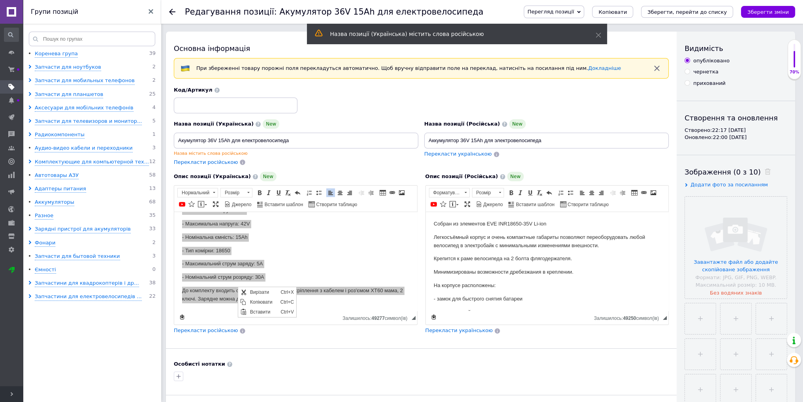
scroll to position [0, 0]
click at [249, 300] on span "Копіювати" at bounding box center [263, 301] width 30 height 9
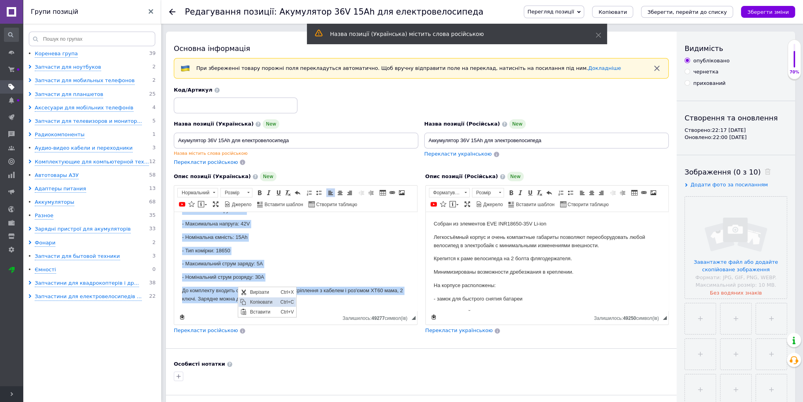
copy body "Зібраний з елементів EVE INR18650-35V Li-ion Легкознімний корпус і дуже компакт…"
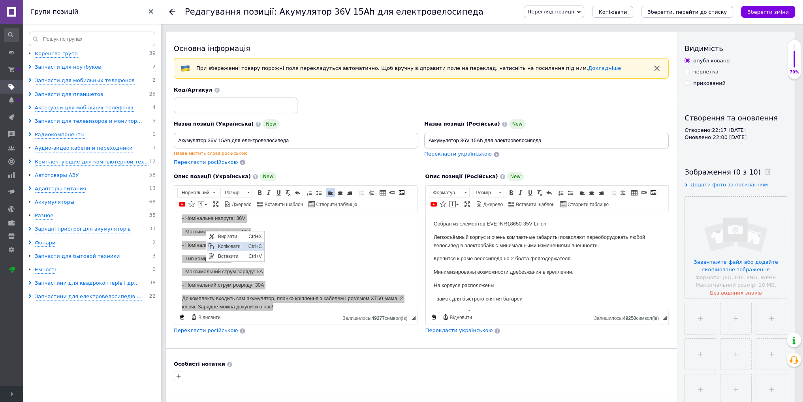
click at [218, 247] on span "Копіювати" at bounding box center [231, 245] width 30 height 9
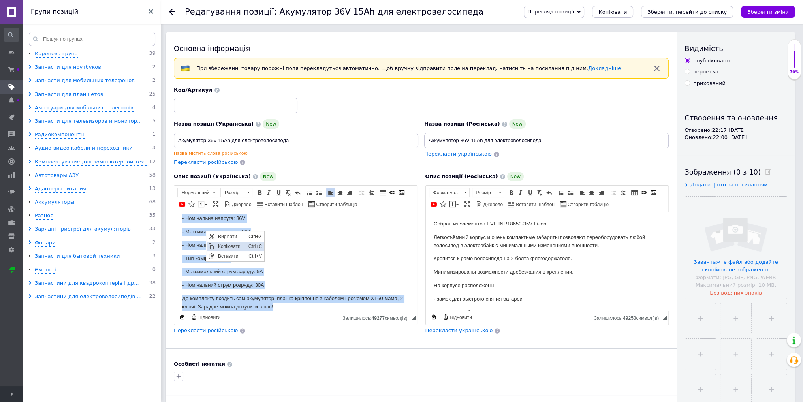
copy body "Зібраний з елементів EVE INR18650-35V Li-ion Легкознімний корпус і дуже компакт…"
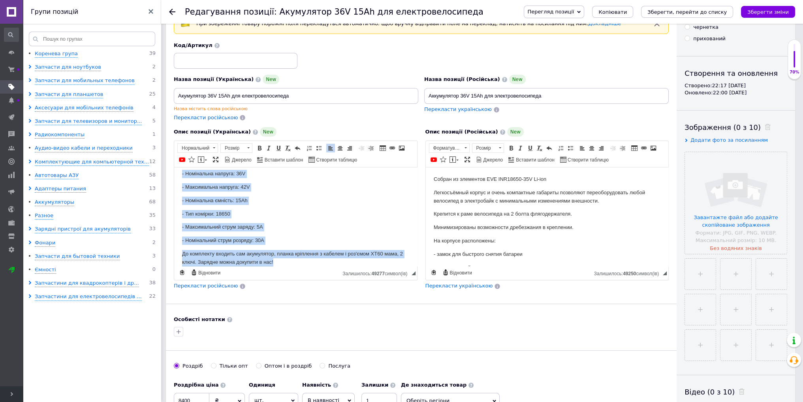
scroll to position [158, 0]
